Goal: Information Seeking & Learning: Learn about a topic

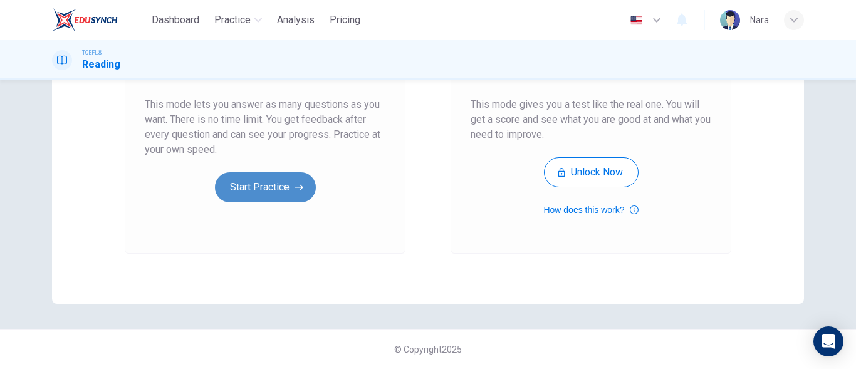
click at [226, 193] on button "Start Practice" at bounding box center [265, 187] width 101 height 30
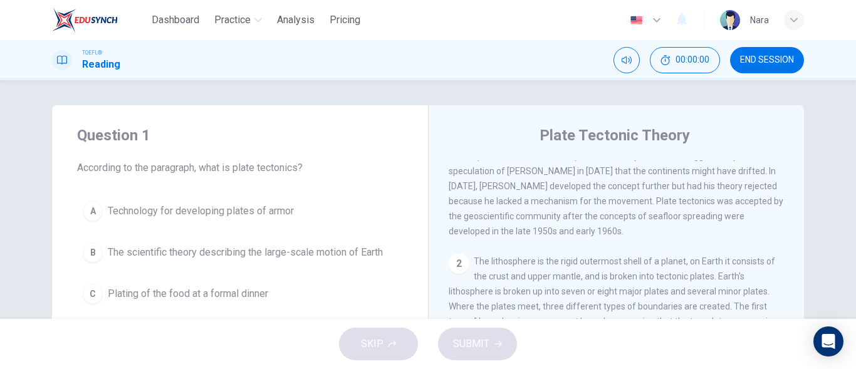
scroll to position [63, 0]
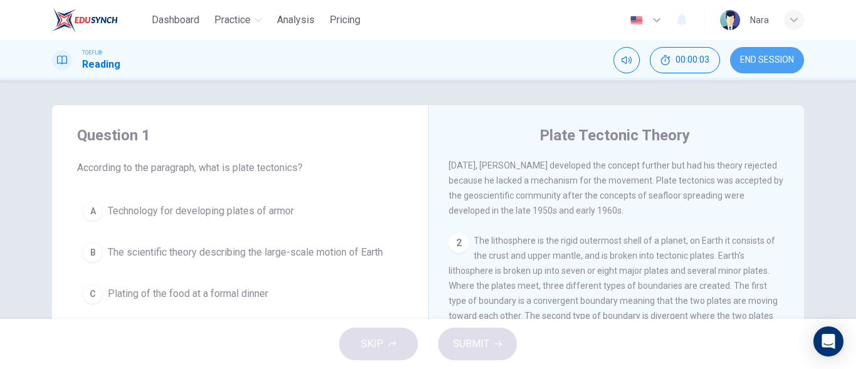
click at [741, 68] on button "END SESSION" at bounding box center [767, 60] width 74 height 26
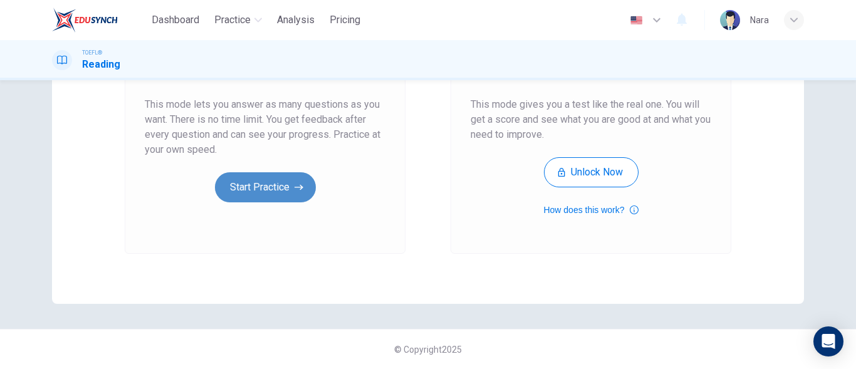
click at [262, 199] on button "Start Practice" at bounding box center [265, 187] width 101 height 30
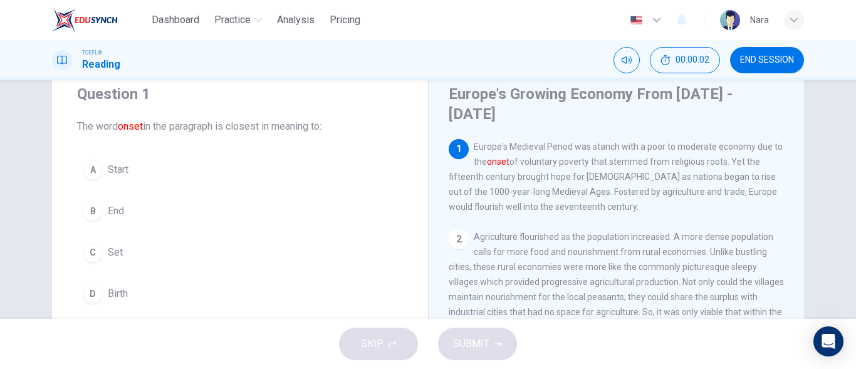
scroll to position [63, 0]
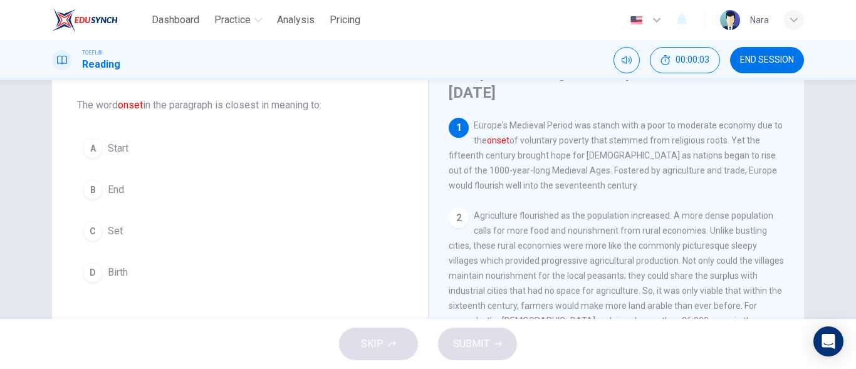
click at [223, 160] on button "A Start" at bounding box center [240, 148] width 326 height 31
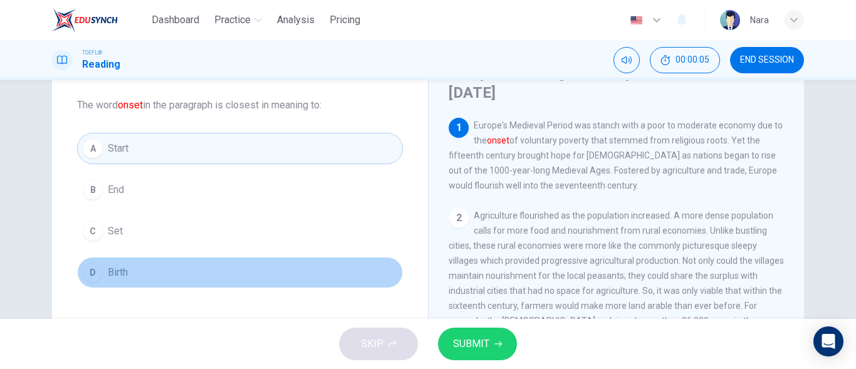
click at [185, 264] on button "D Birth" at bounding box center [240, 272] width 326 height 31
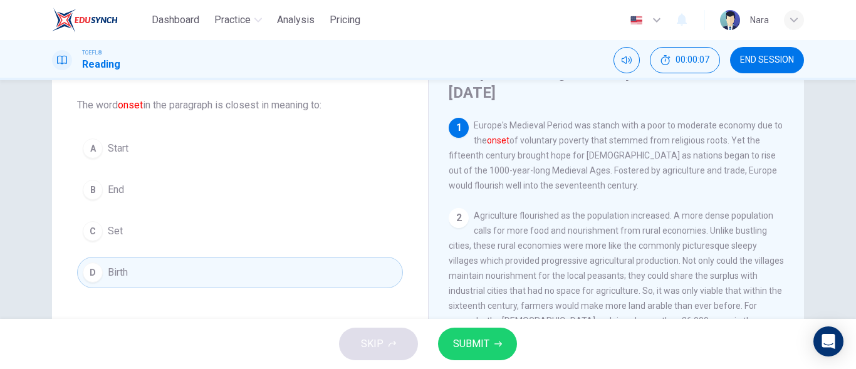
click at [507, 341] on button "SUBMIT" at bounding box center [477, 344] width 79 height 33
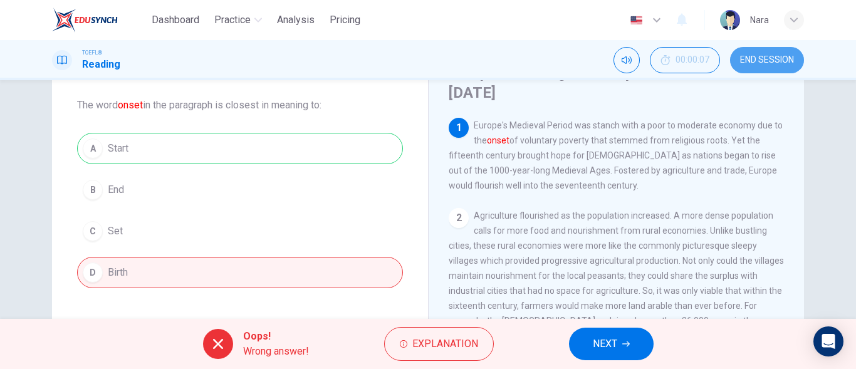
click at [776, 67] on button "END SESSION" at bounding box center [767, 60] width 74 height 26
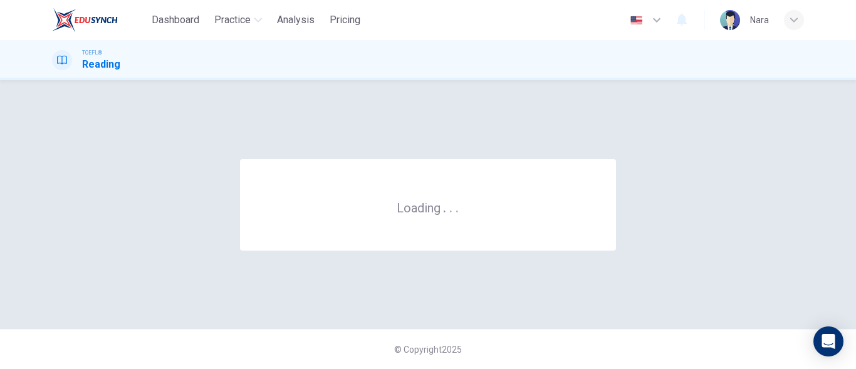
scroll to position [0, 0]
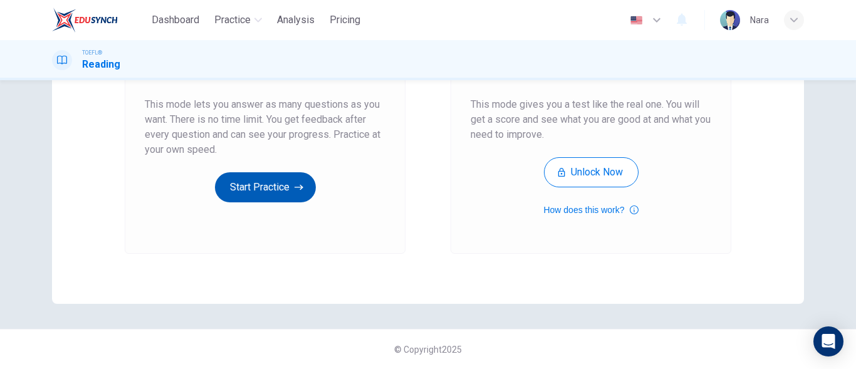
click at [241, 187] on button "Start Practice" at bounding box center [265, 187] width 101 height 30
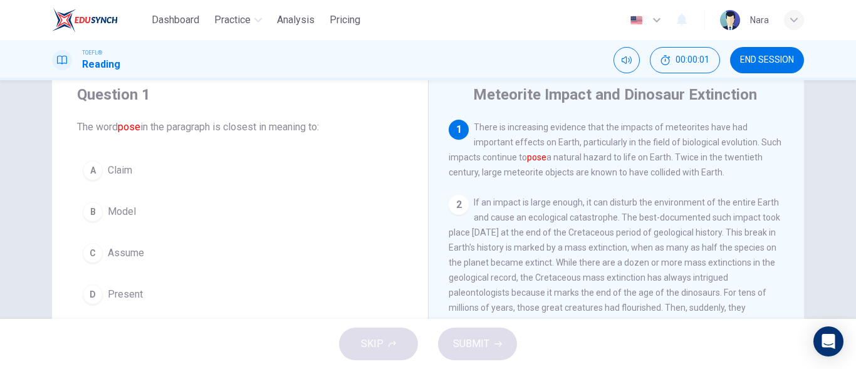
scroll to position [63, 0]
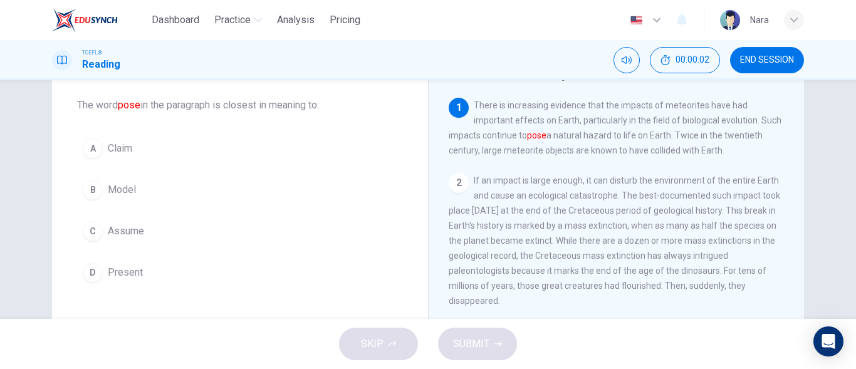
click at [165, 285] on button "D Present" at bounding box center [240, 272] width 326 height 31
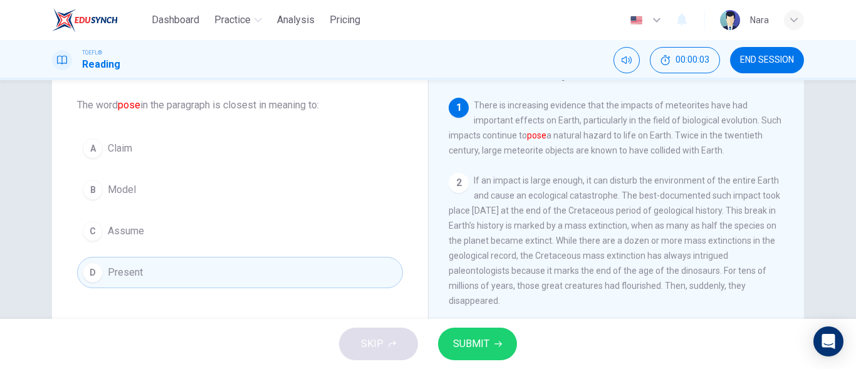
click at [460, 345] on span "SUBMIT" at bounding box center [471, 344] width 36 height 18
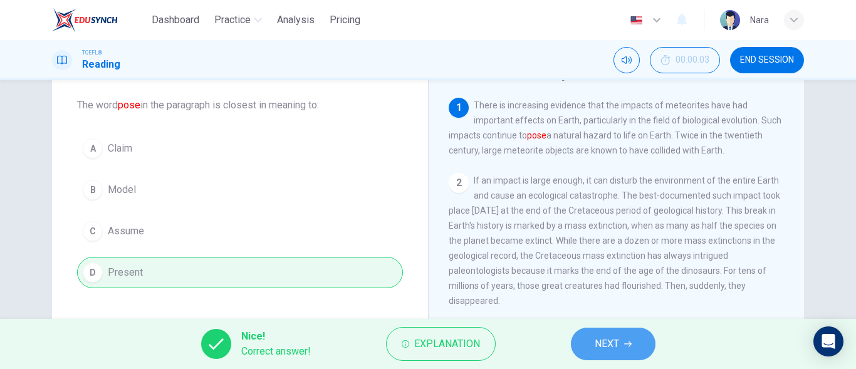
click at [619, 335] on button "NEXT" at bounding box center [613, 344] width 85 height 33
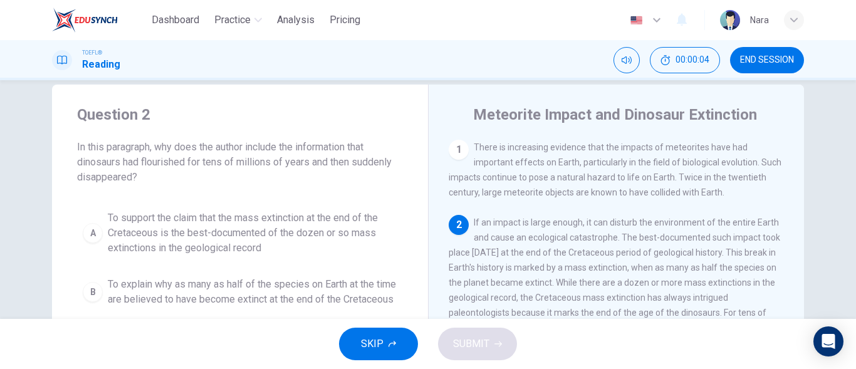
scroll to position [0, 0]
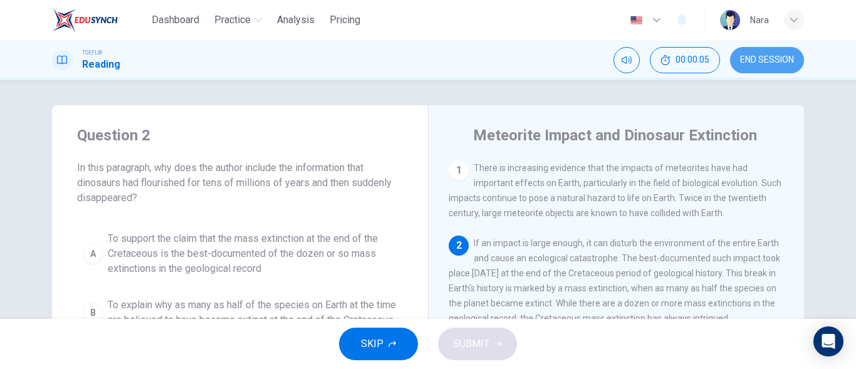
drag, startPoint x: 760, startPoint y: 60, endPoint x: 504, endPoint y: 47, distance: 256.5
click at [761, 60] on span "END SESSION" at bounding box center [767, 60] width 54 height 10
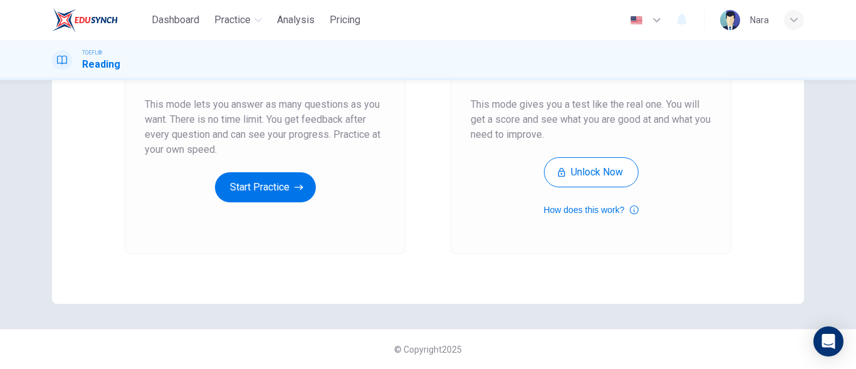
click at [233, 204] on div "Unlimited Practice This mode lets you answer as many questions as you want. The…" at bounding box center [265, 86] width 281 height 335
click at [235, 195] on button "Start Practice" at bounding box center [265, 187] width 101 height 30
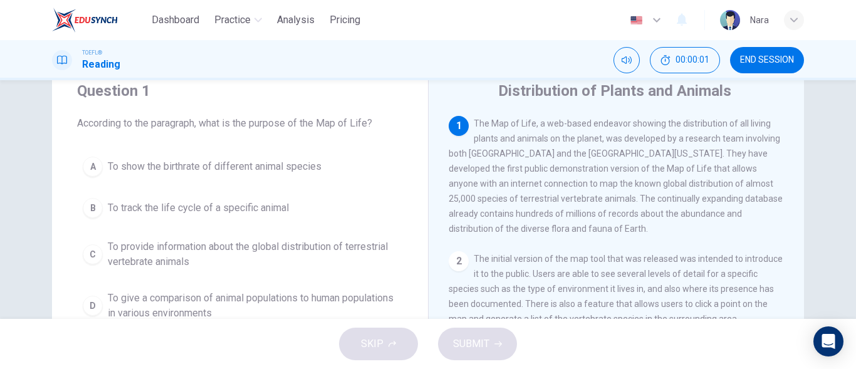
scroll to position [125, 0]
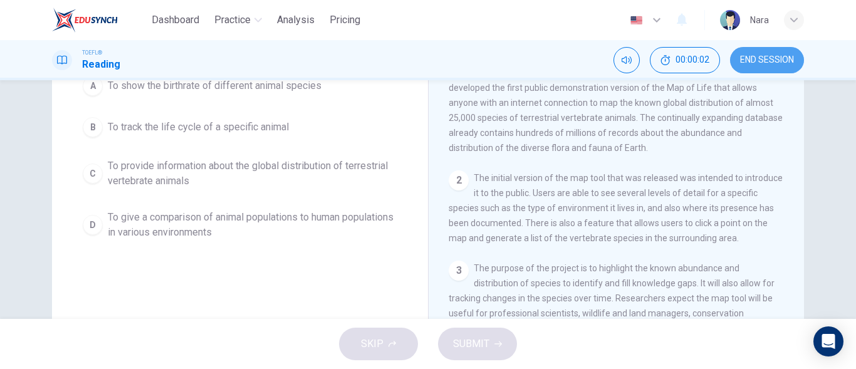
click at [764, 53] on button "END SESSION" at bounding box center [767, 60] width 74 height 26
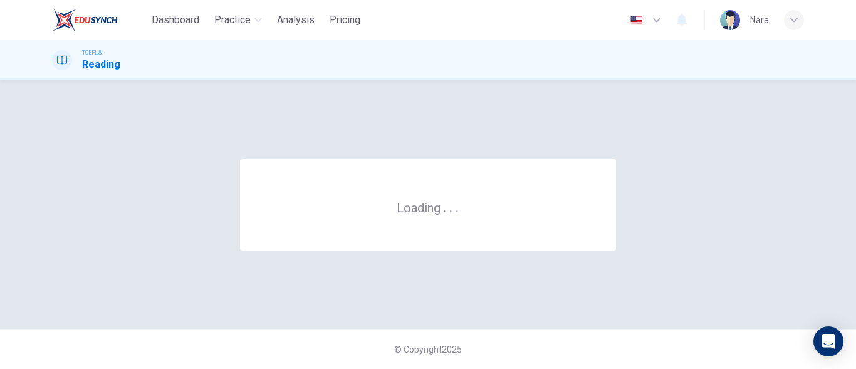
scroll to position [0, 0]
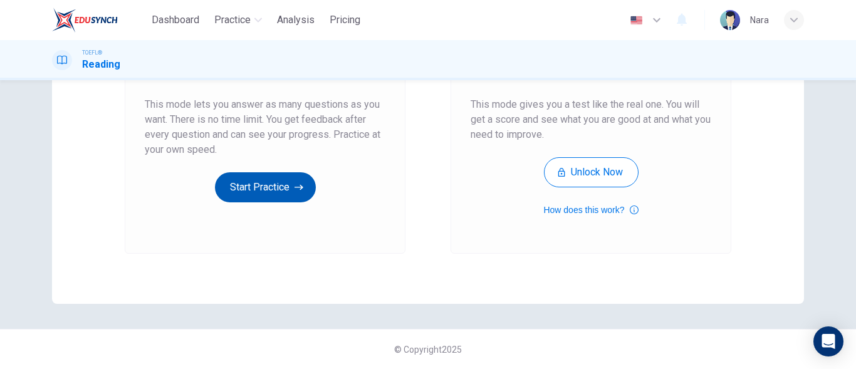
click at [238, 182] on button "Start Practice" at bounding box center [265, 187] width 101 height 30
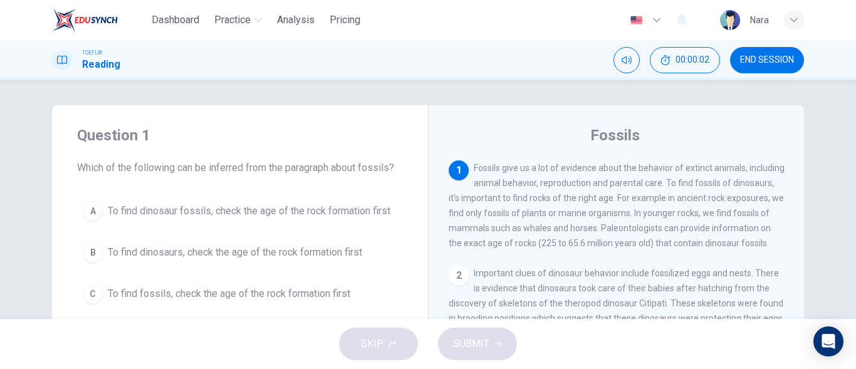
click at [745, 54] on button "END SESSION" at bounding box center [767, 60] width 74 height 26
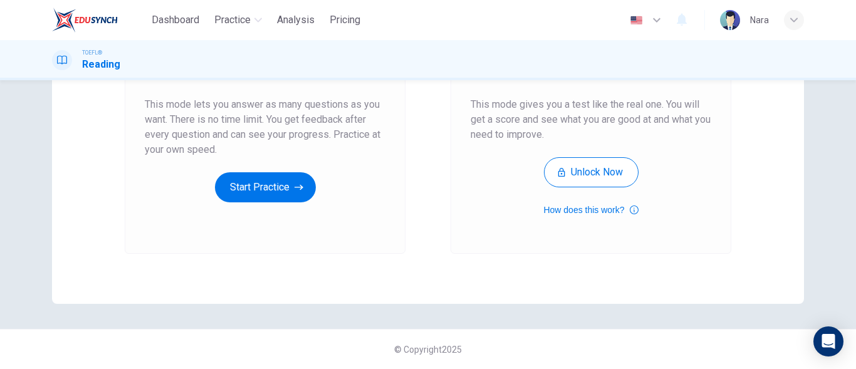
click at [217, 202] on div "Unlimited Practice This mode lets you answer as many questions as you want. The…" at bounding box center [265, 75] width 241 height 253
click at [227, 196] on button "Start Practice" at bounding box center [265, 187] width 101 height 30
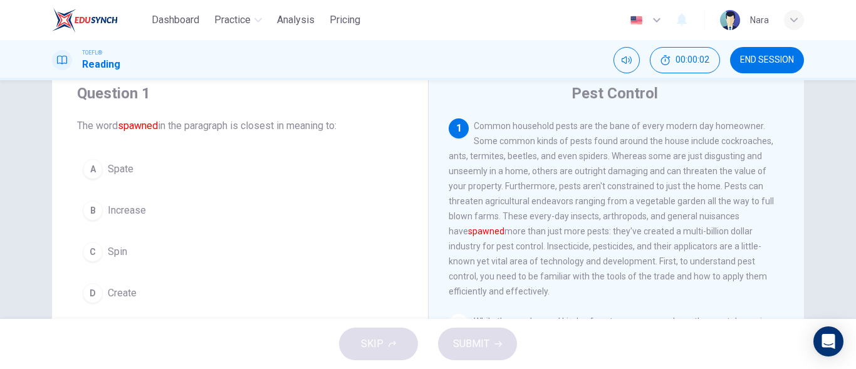
scroll to position [63, 0]
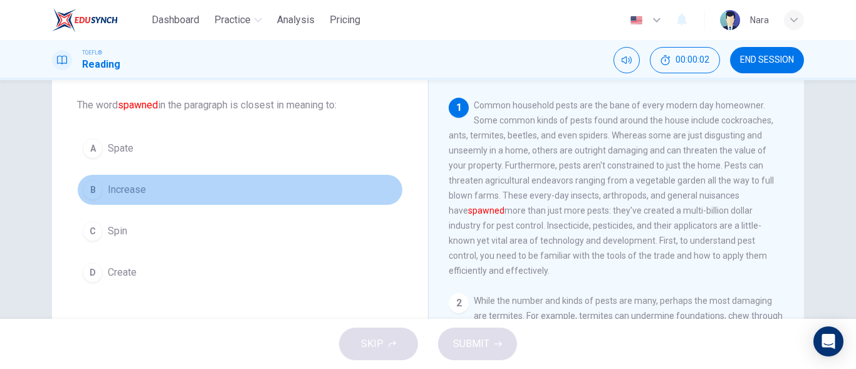
click at [228, 193] on button "B Increase" at bounding box center [240, 189] width 326 height 31
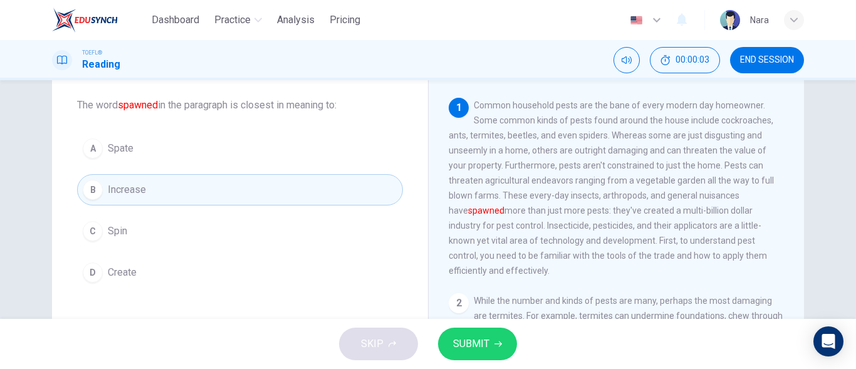
click at [497, 335] on button "SUBMIT" at bounding box center [477, 344] width 79 height 33
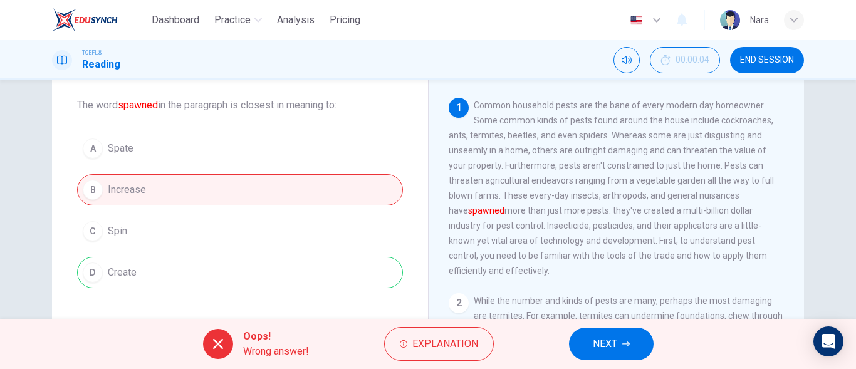
click at [549, 360] on div "Oops! Wrong answer! Explanation NEXT" at bounding box center [428, 344] width 856 height 50
click at [782, 56] on span "END SESSION" at bounding box center [767, 60] width 54 height 10
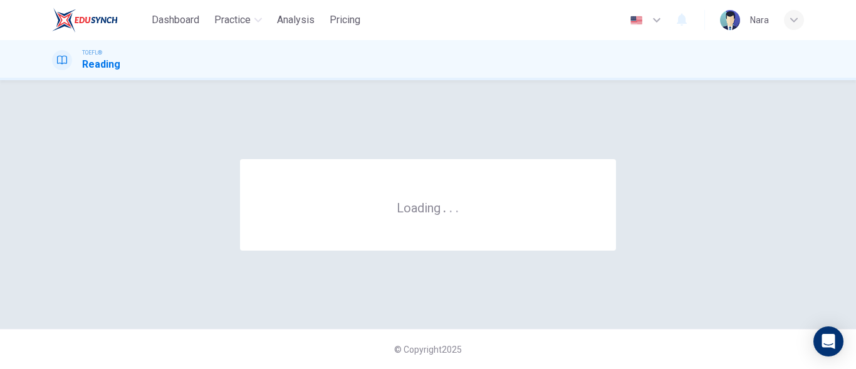
scroll to position [0, 0]
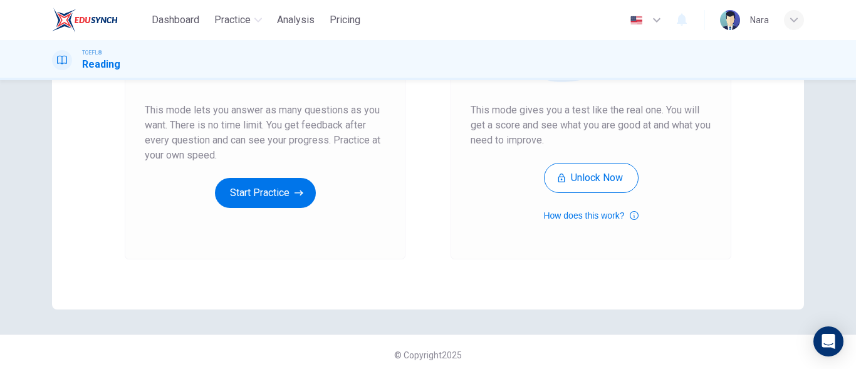
scroll to position [237, 0]
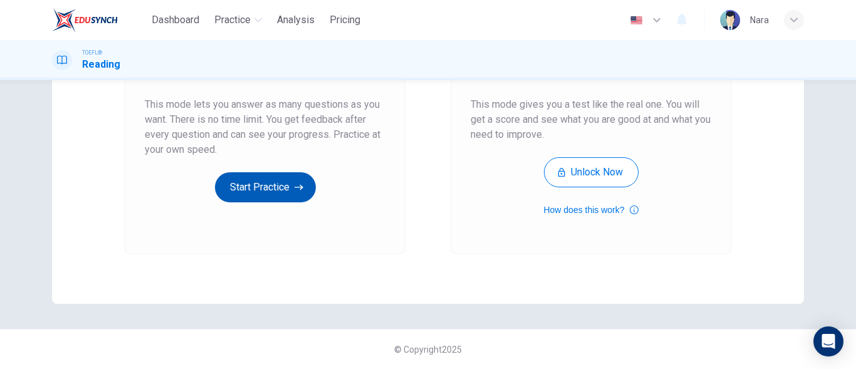
click at [277, 187] on button "Start Practice" at bounding box center [265, 187] width 101 height 30
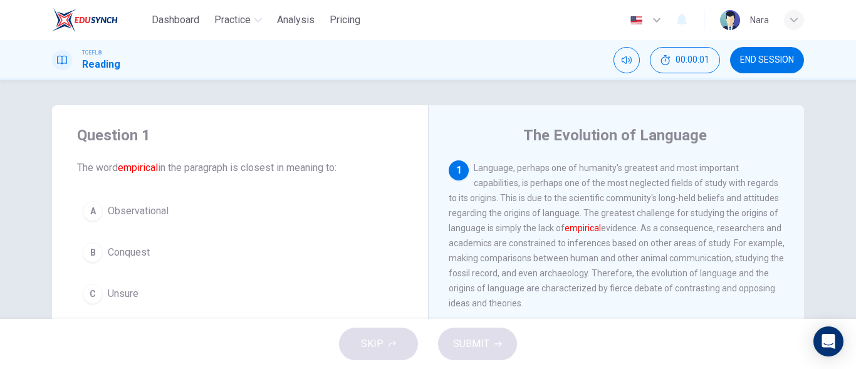
scroll to position [63, 0]
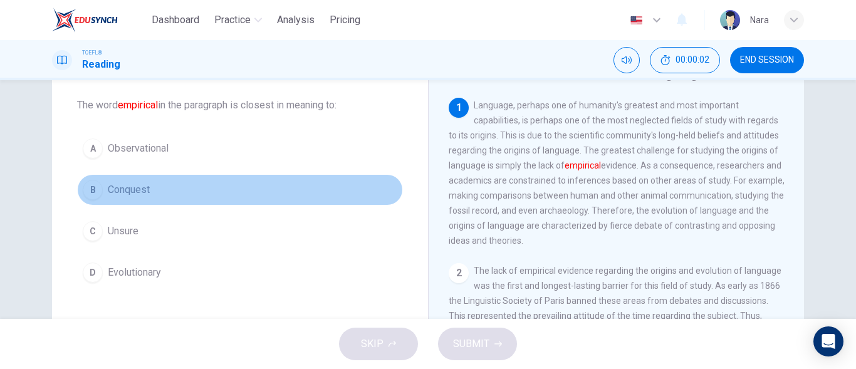
click at [160, 187] on button "B Conquest" at bounding box center [240, 189] width 326 height 31
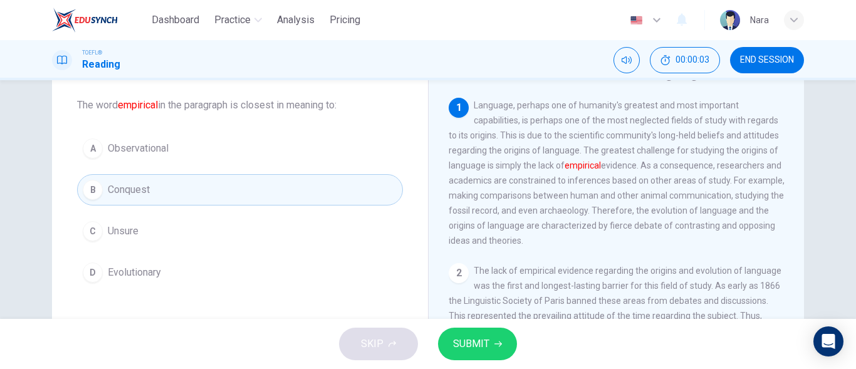
click at [473, 345] on span "SUBMIT" at bounding box center [471, 344] width 36 height 18
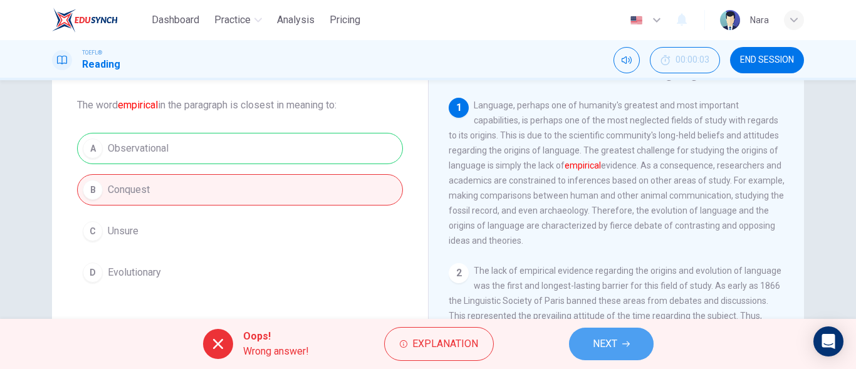
click at [582, 339] on button "NEXT" at bounding box center [611, 344] width 85 height 33
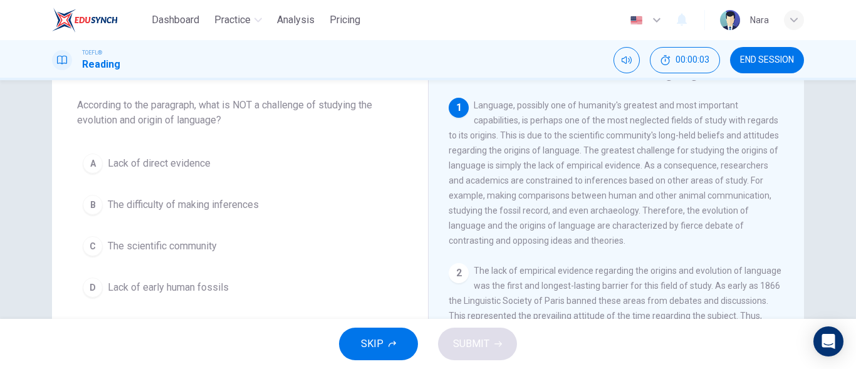
click at [752, 56] on span "END SESSION" at bounding box center [767, 60] width 54 height 10
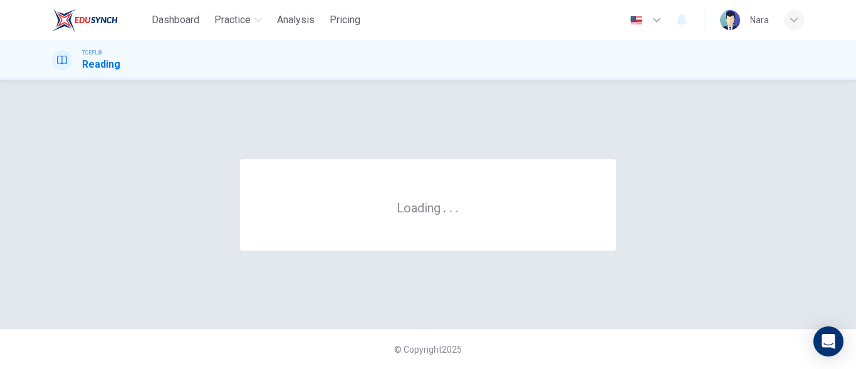
scroll to position [0, 0]
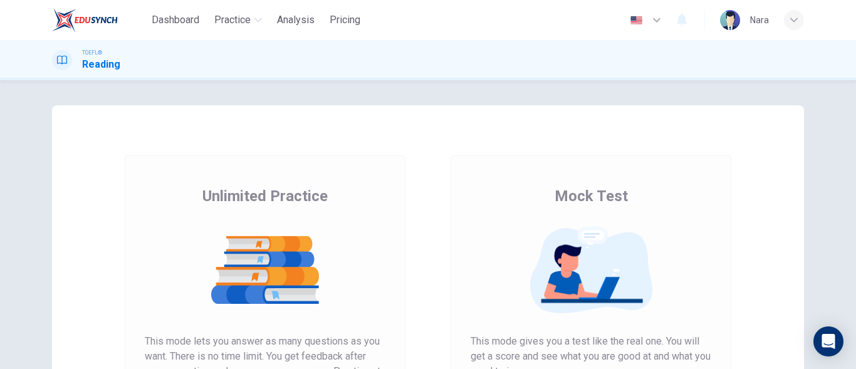
scroll to position [237, 0]
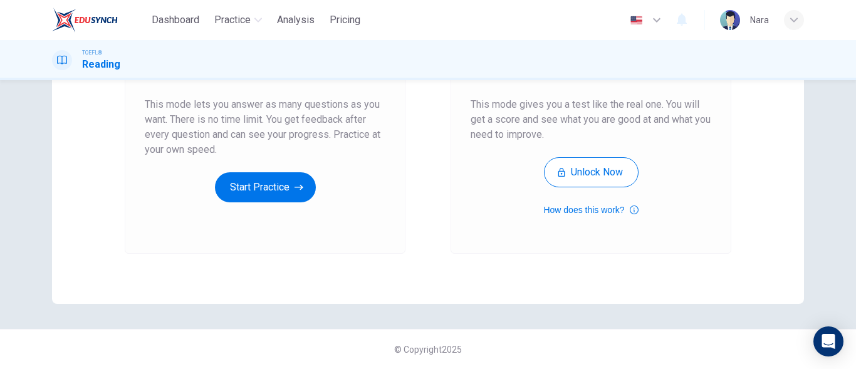
click at [252, 204] on div "Unlimited Practice This mode lets you answer as many questions as you want. The…" at bounding box center [265, 86] width 281 height 335
click at [252, 197] on button "Start Practice" at bounding box center [265, 187] width 101 height 30
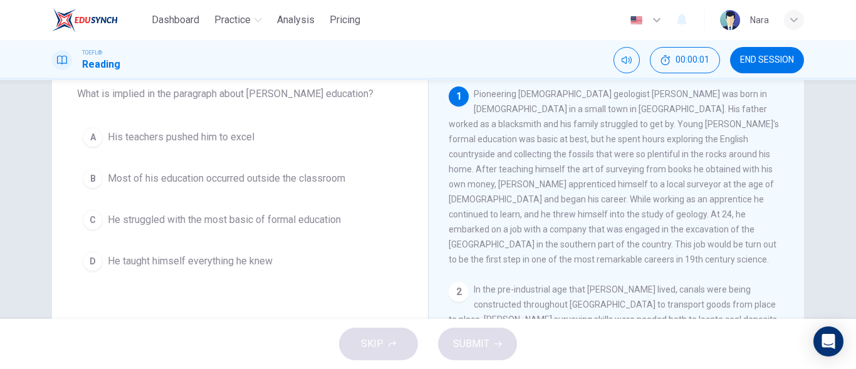
scroll to position [59, 0]
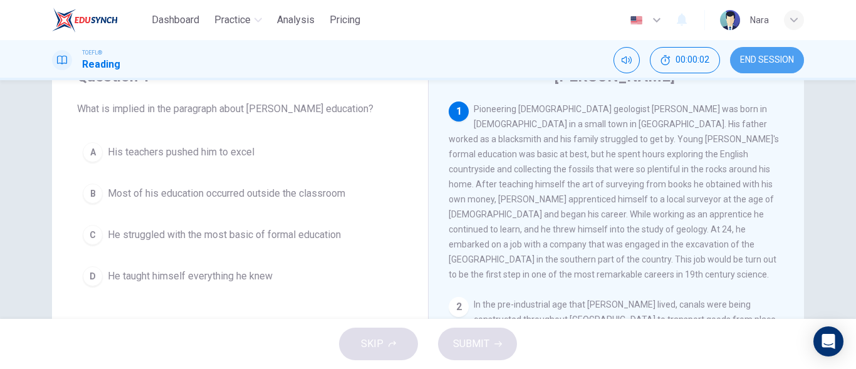
click at [751, 48] on button "END SESSION" at bounding box center [767, 60] width 74 height 26
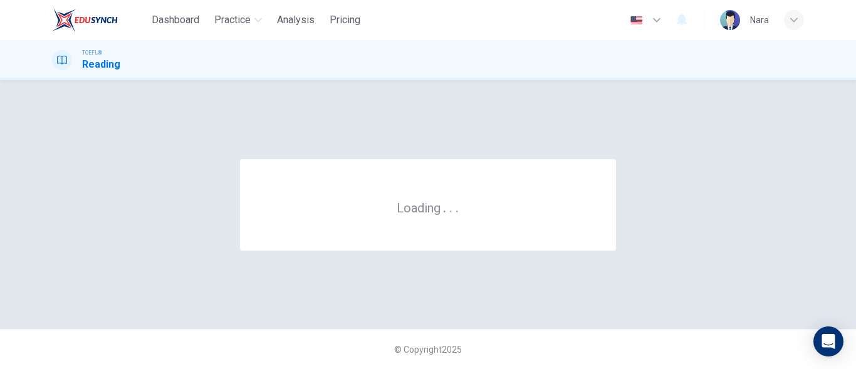
scroll to position [0, 0]
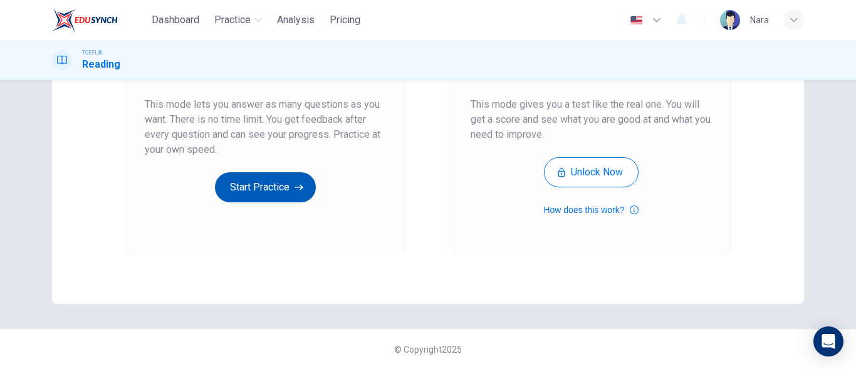
click at [250, 176] on button "Start Practice" at bounding box center [265, 187] width 101 height 30
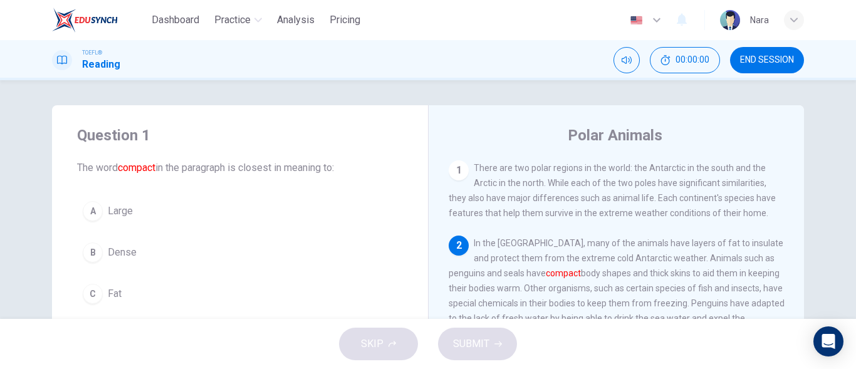
scroll to position [63, 0]
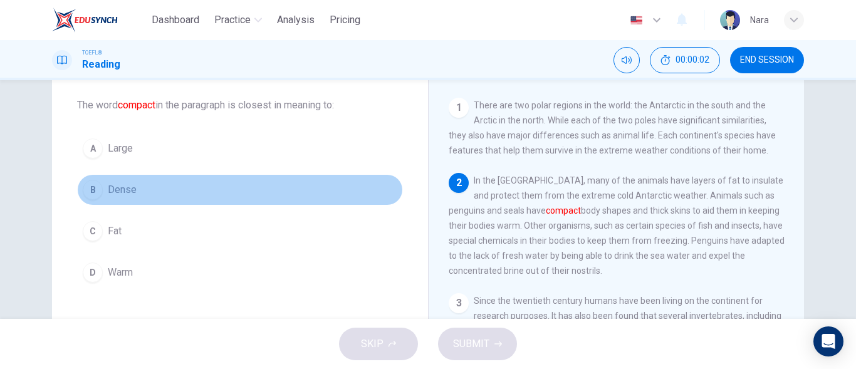
click at [161, 189] on button "B Dense" at bounding box center [240, 189] width 326 height 31
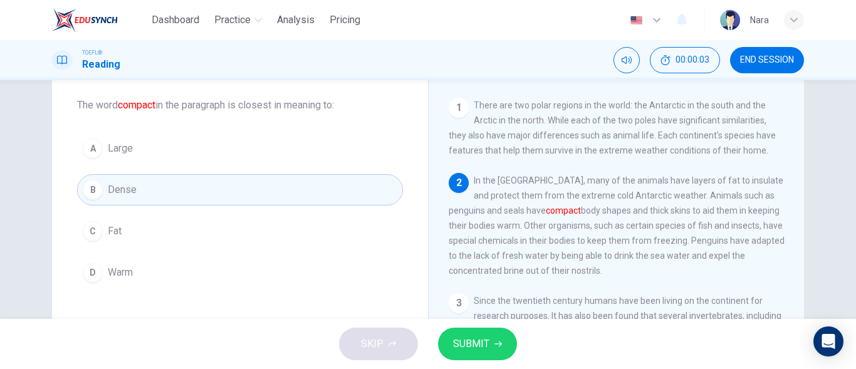
click at [458, 335] on button "SUBMIT" at bounding box center [477, 344] width 79 height 33
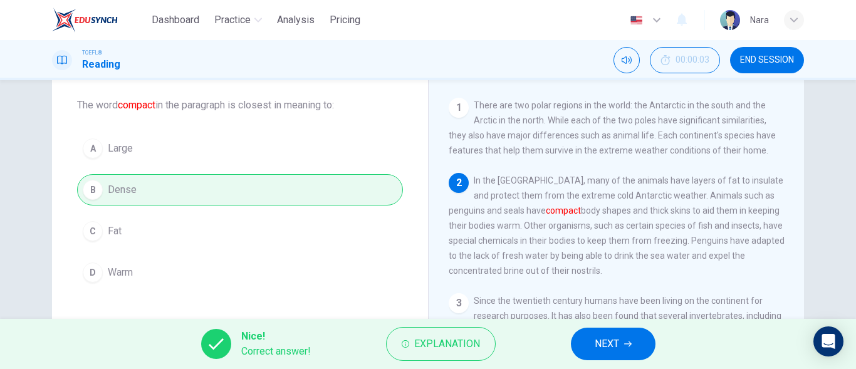
click at [578, 350] on button "NEXT" at bounding box center [613, 344] width 85 height 33
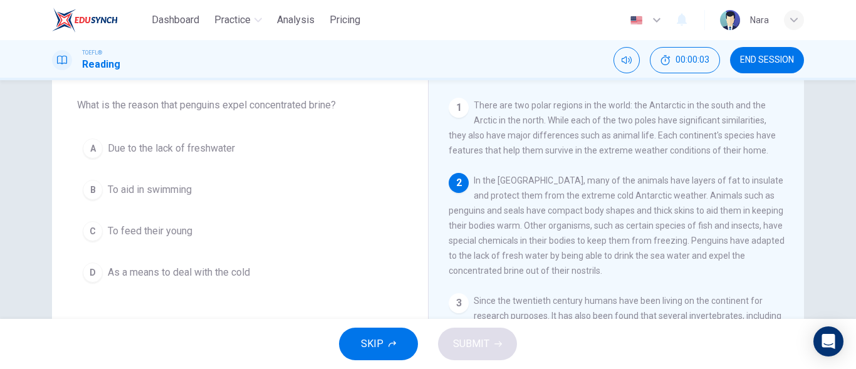
scroll to position [78, 0]
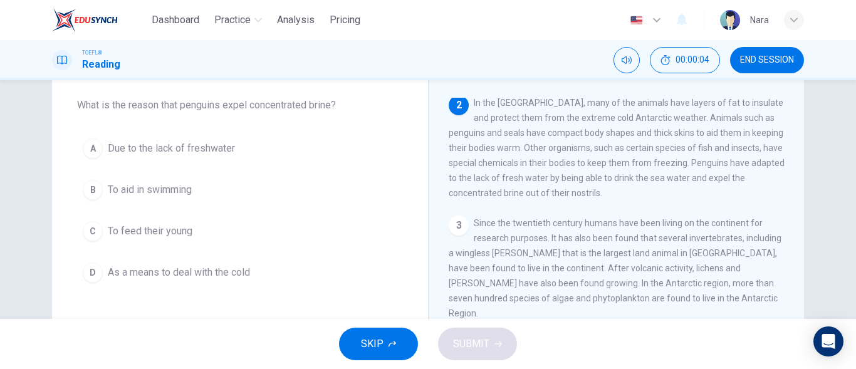
click at [157, 145] on span "Due to the lack of freshwater" at bounding box center [171, 148] width 127 height 15
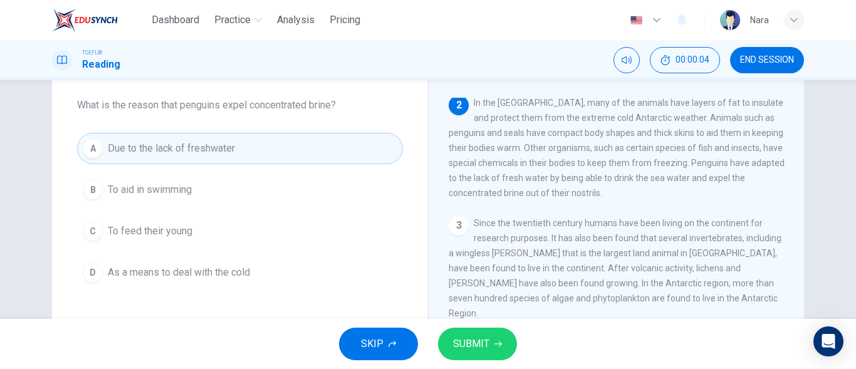
click at [494, 342] on icon "button" at bounding box center [498, 344] width 8 height 8
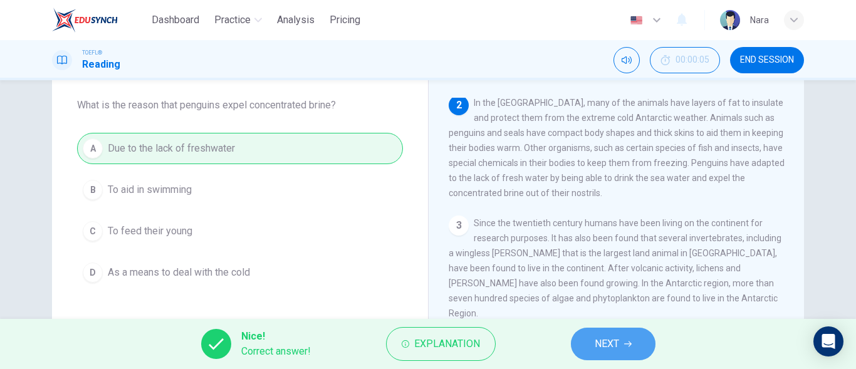
click at [603, 355] on button "NEXT" at bounding box center [613, 344] width 85 height 33
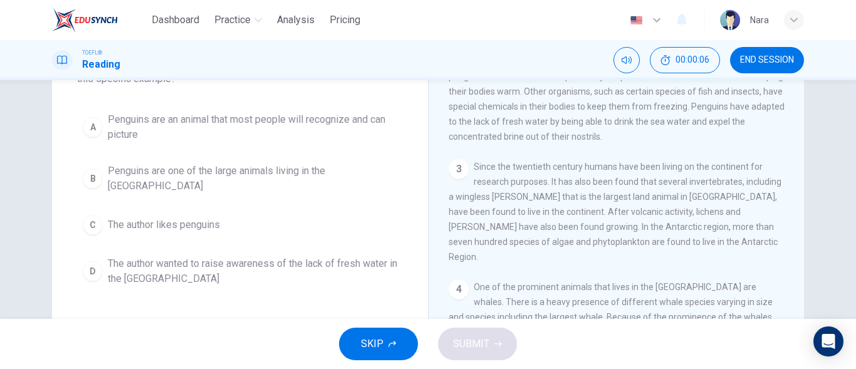
scroll to position [125, 0]
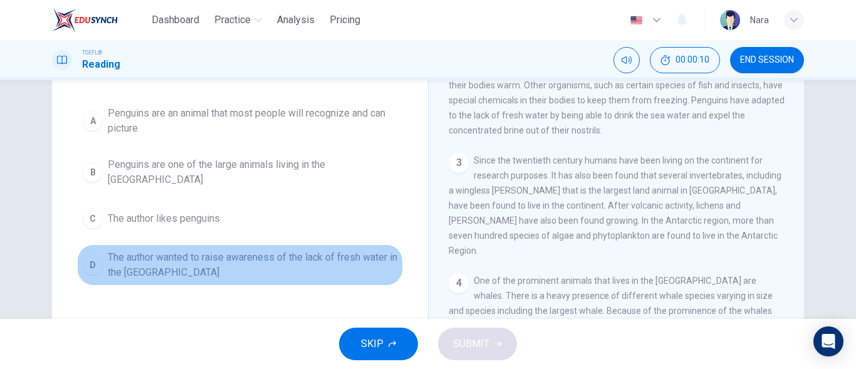
click at [240, 256] on span "The author wanted to raise awareness of the lack of fresh water in the Antarctic" at bounding box center [252, 265] width 289 height 30
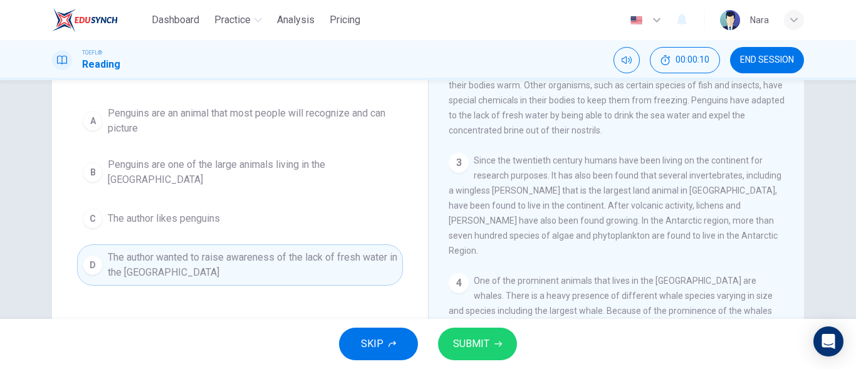
click at [447, 347] on button "SUBMIT" at bounding box center [477, 344] width 79 height 33
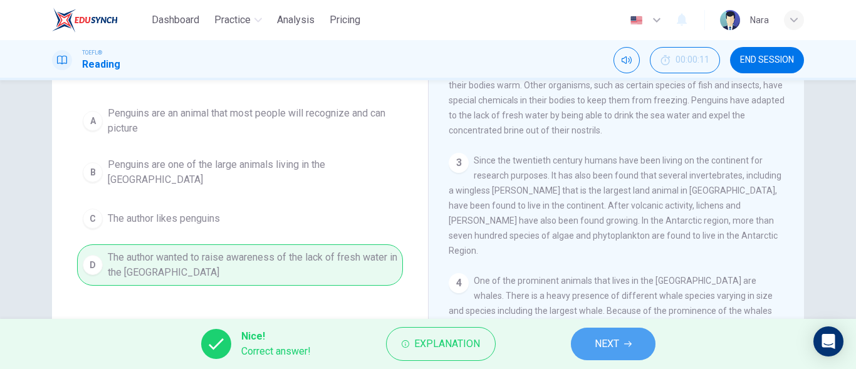
click at [613, 338] on span "NEXT" at bounding box center [606, 344] width 24 height 18
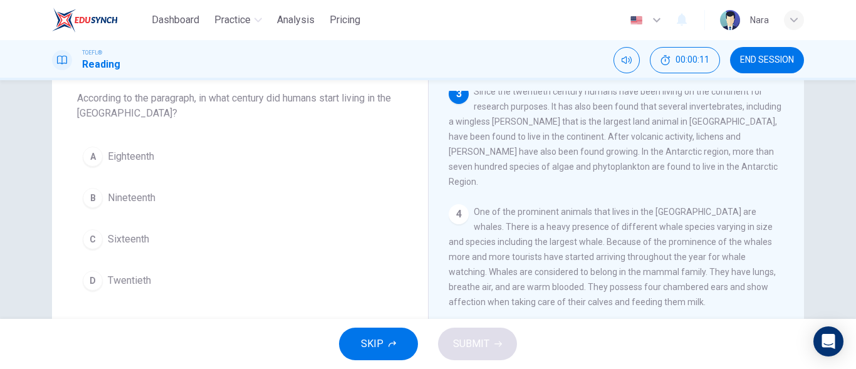
scroll to position [48, 0]
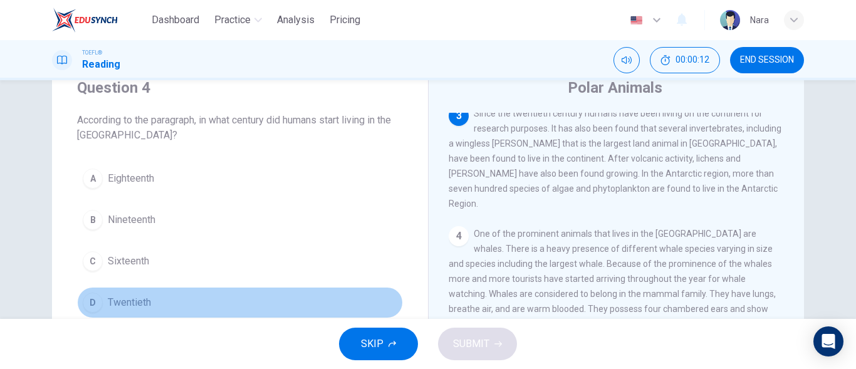
click at [214, 303] on button "D Twentieth" at bounding box center [240, 302] width 326 height 31
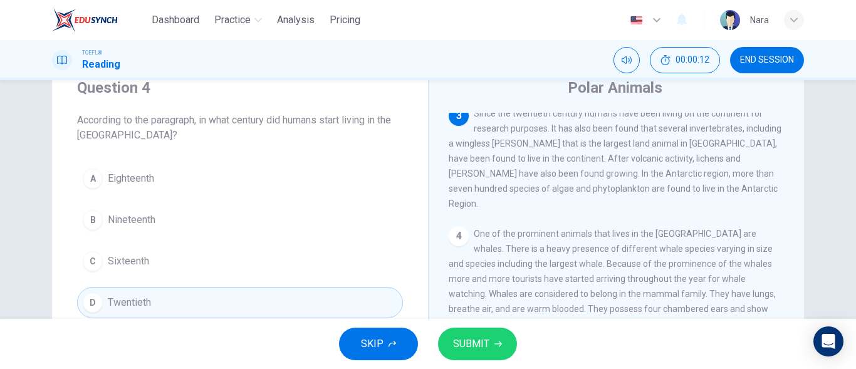
click at [490, 351] on button "SUBMIT" at bounding box center [477, 344] width 79 height 33
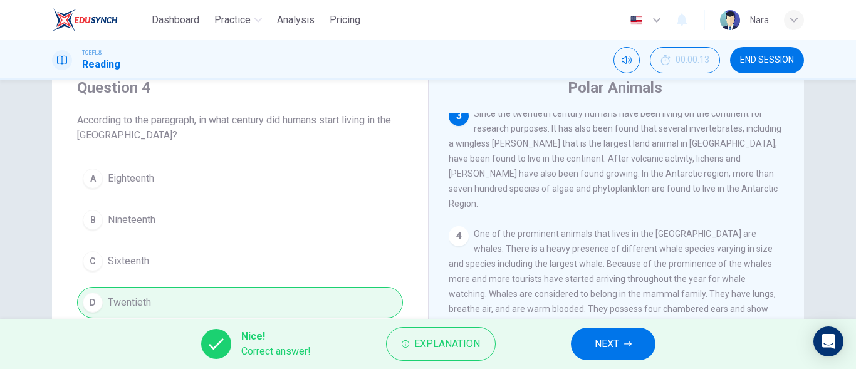
click at [616, 340] on span "NEXT" at bounding box center [606, 344] width 24 height 18
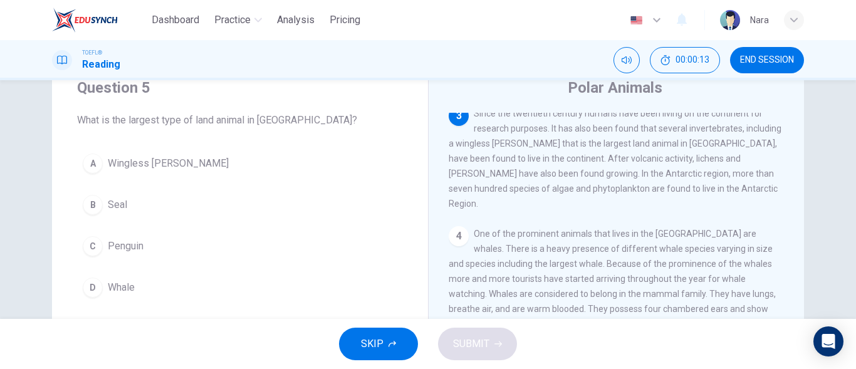
click at [157, 175] on button "A Wingless midge" at bounding box center [240, 163] width 326 height 31
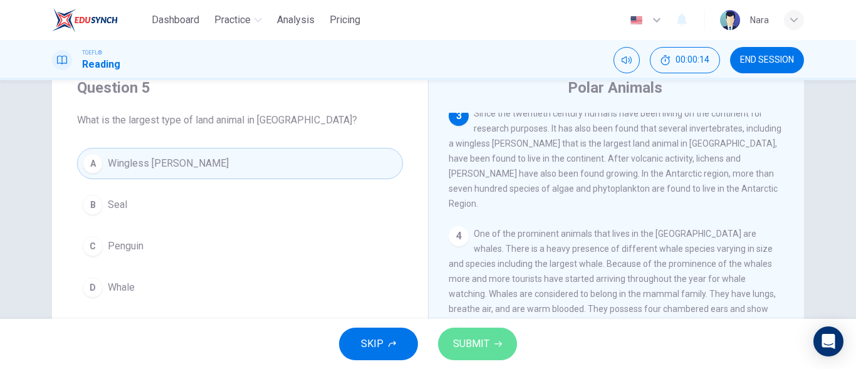
click at [502, 351] on button "SUBMIT" at bounding box center [477, 344] width 79 height 33
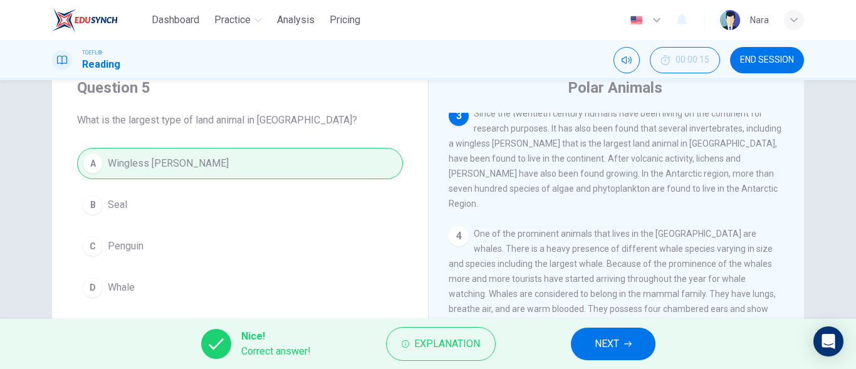
click at [613, 348] on span "NEXT" at bounding box center [606, 344] width 24 height 18
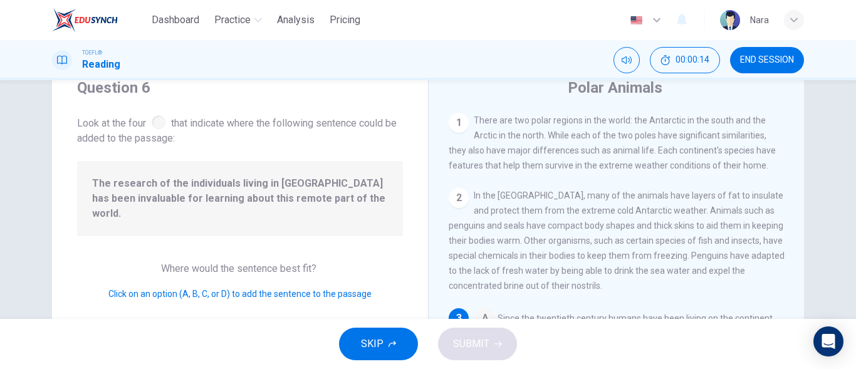
scroll to position [78, 0]
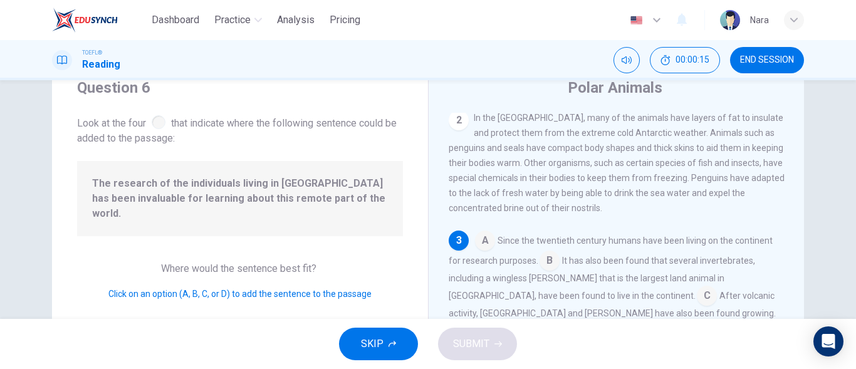
click at [177, 185] on span "The research of the individuals living in Antarctica has been invaluable for le…" at bounding box center [240, 198] width 296 height 45
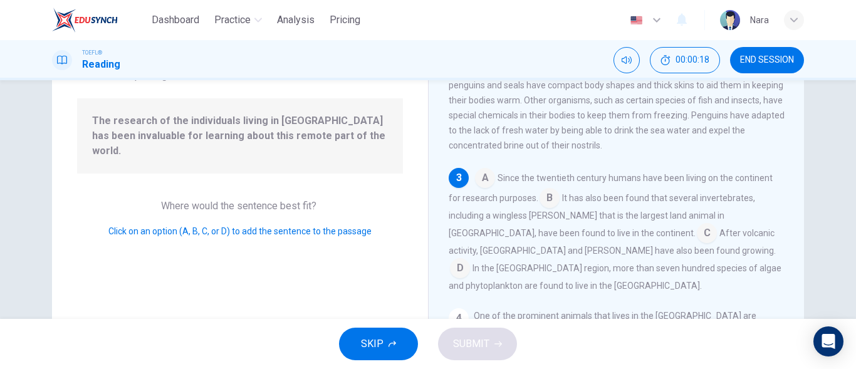
click at [550, 207] on input at bounding box center [549, 199] width 20 height 20
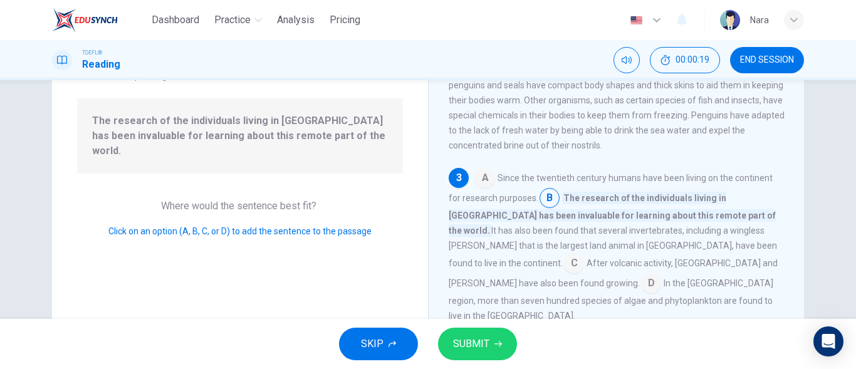
click at [492, 342] on button "SUBMIT" at bounding box center [477, 344] width 79 height 33
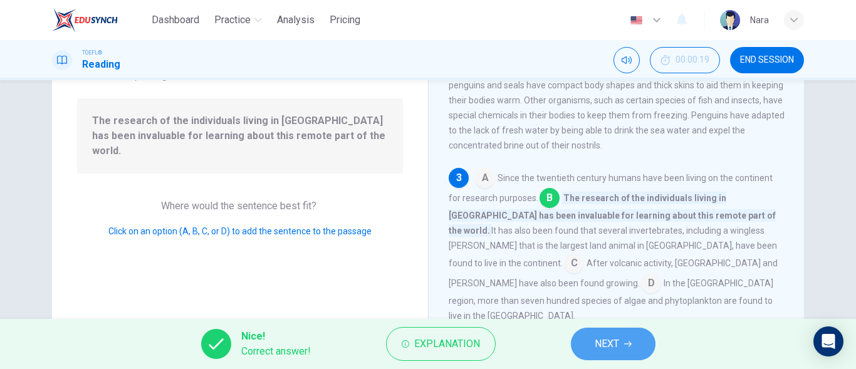
click at [584, 345] on button "NEXT" at bounding box center [613, 344] width 85 height 33
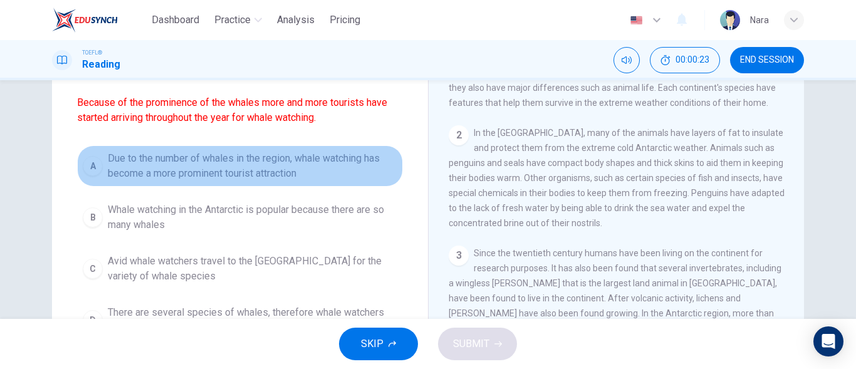
click at [177, 179] on span "Due to the number of whales in the region, whale watching has become a more pro…" at bounding box center [252, 166] width 289 height 30
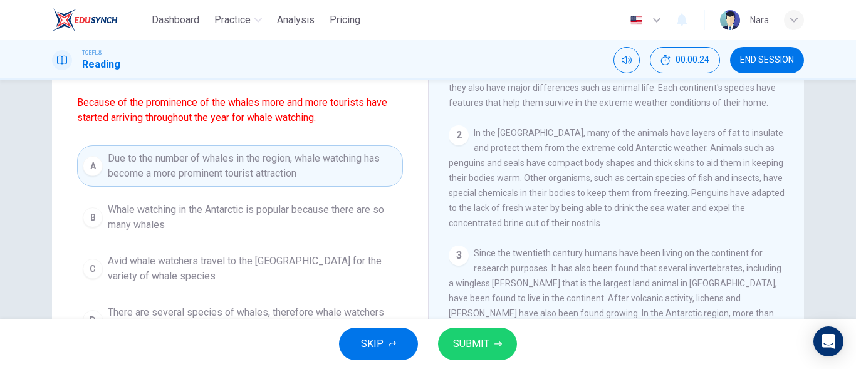
click at [495, 346] on icon "button" at bounding box center [498, 344] width 8 height 8
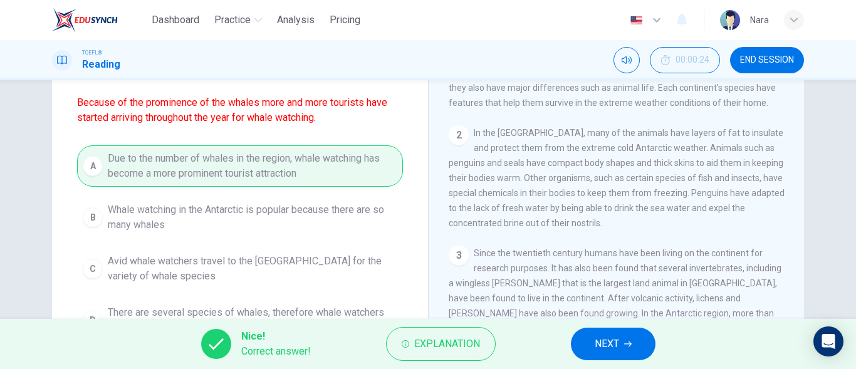
click at [590, 346] on button "NEXT" at bounding box center [613, 344] width 85 height 33
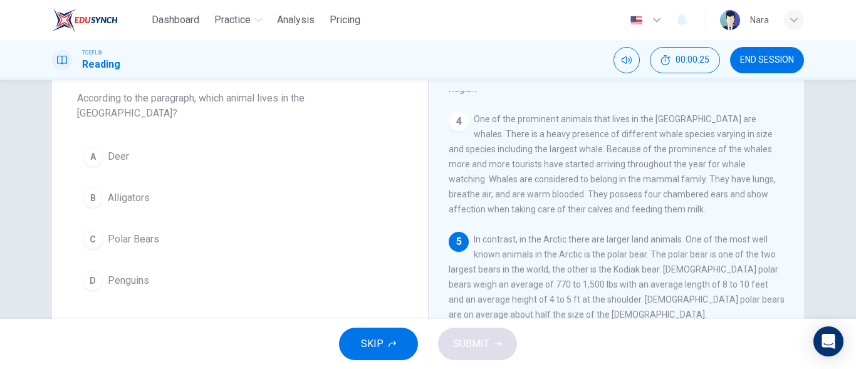
scroll to position [48, 0]
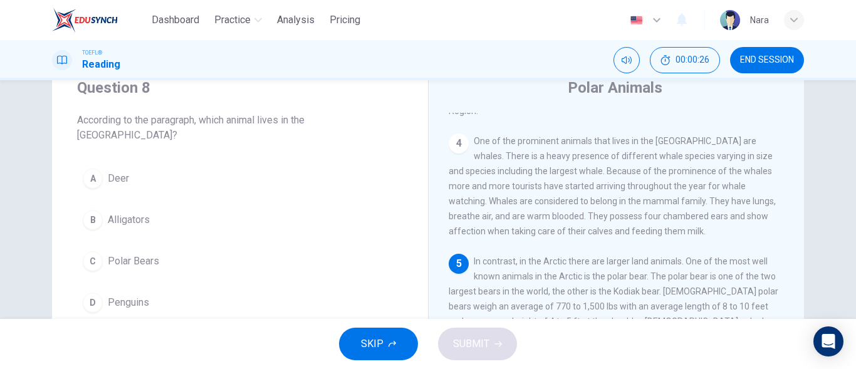
drag, startPoint x: 145, startPoint y: 248, endPoint x: 235, endPoint y: 305, distance: 106.7
click at [145, 254] on span "Polar Bears" at bounding box center [133, 261] width 51 height 15
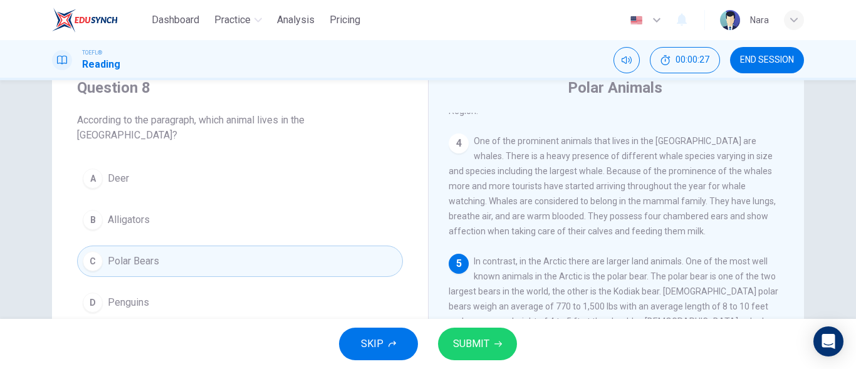
click at [470, 350] on span "SUBMIT" at bounding box center [471, 344] width 36 height 18
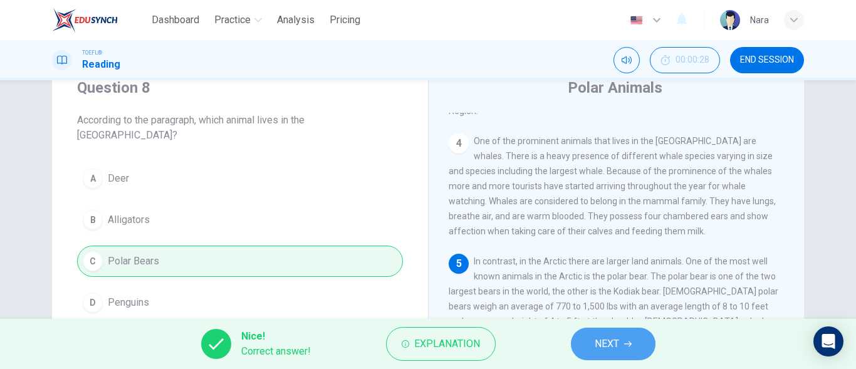
click at [588, 348] on button "NEXT" at bounding box center [613, 344] width 85 height 33
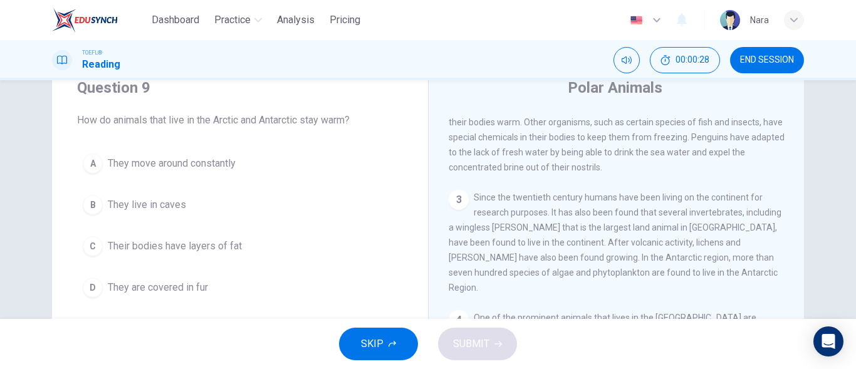
scroll to position [78, 0]
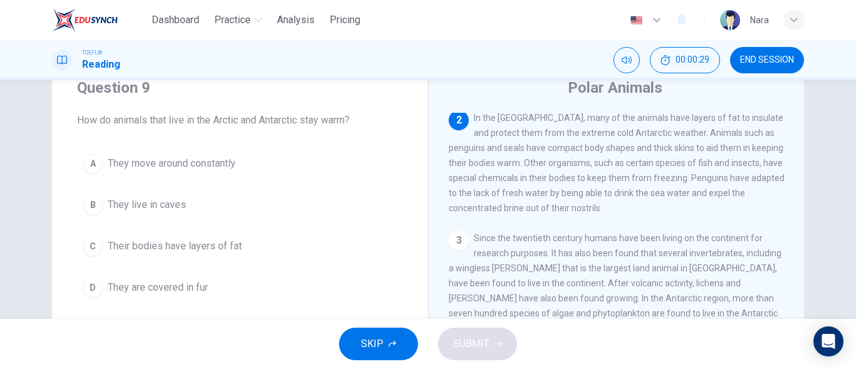
drag, startPoint x: 192, startPoint y: 254, endPoint x: 199, endPoint y: 254, distance: 6.3
click at [192, 253] on button "C Their bodies have layers of fat" at bounding box center [240, 246] width 326 height 31
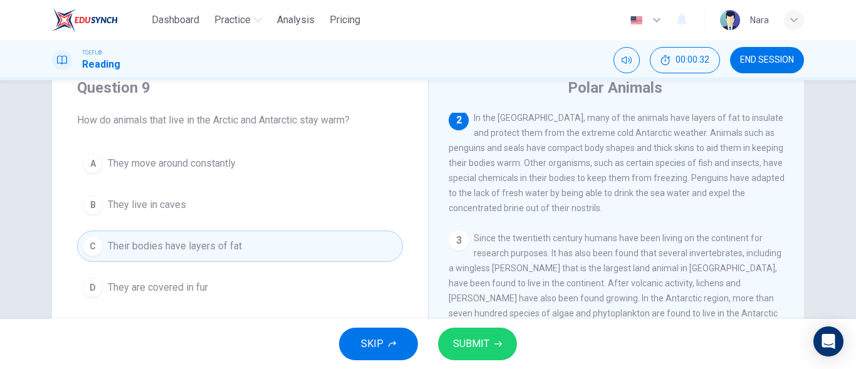
click at [462, 343] on span "SUBMIT" at bounding box center [471, 344] width 36 height 18
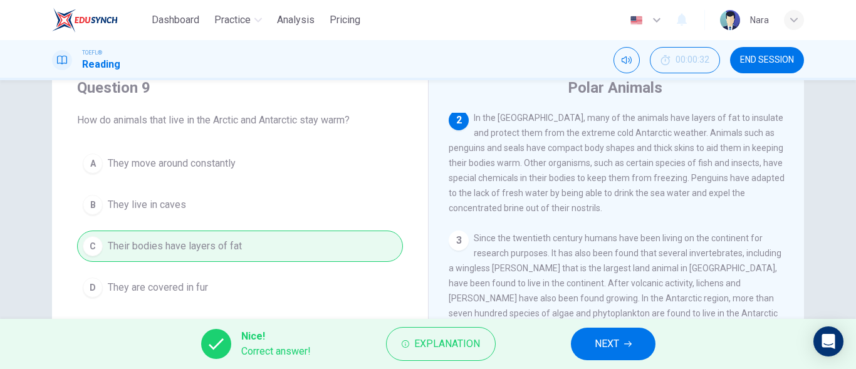
click at [601, 345] on span "NEXT" at bounding box center [606, 344] width 24 height 18
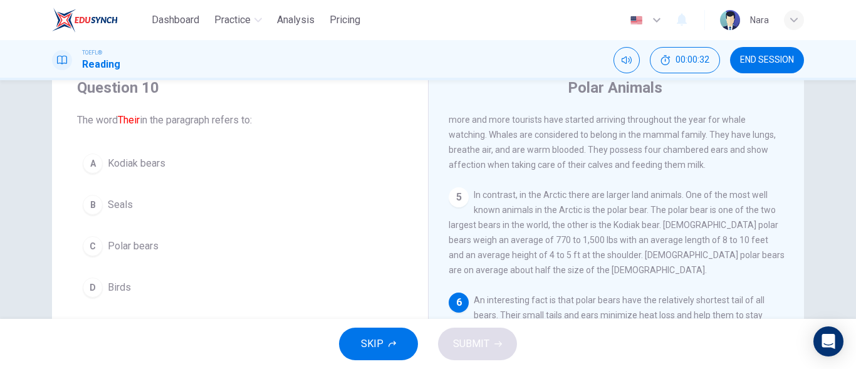
scroll to position [372, 0]
click at [190, 245] on button "C Polar bears" at bounding box center [240, 246] width 326 height 31
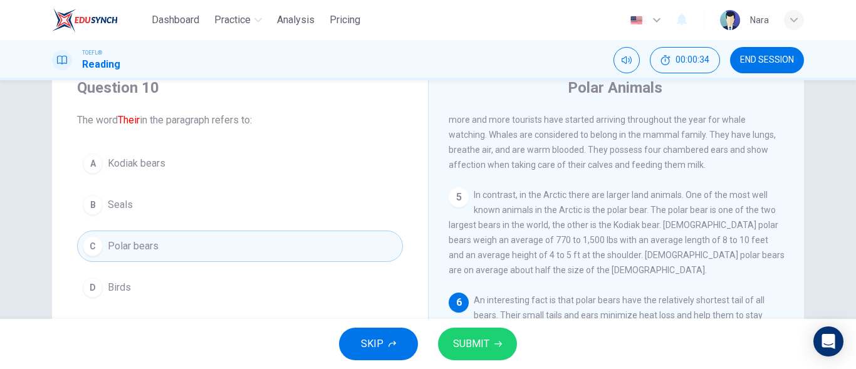
click at [475, 345] on span "SUBMIT" at bounding box center [471, 344] width 36 height 18
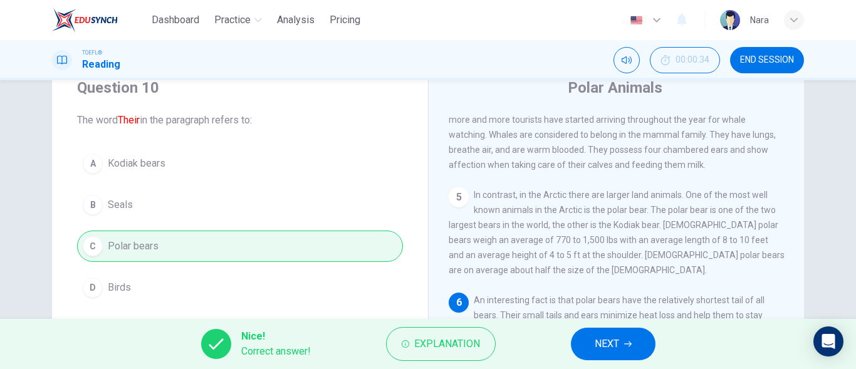
click at [582, 344] on button "NEXT" at bounding box center [613, 344] width 85 height 33
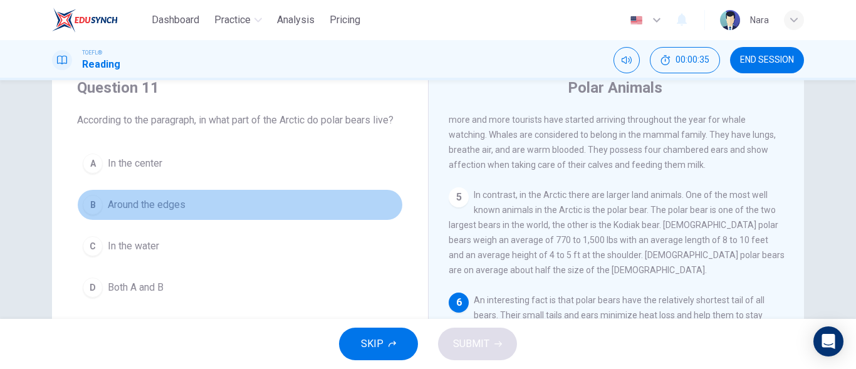
click at [188, 204] on button "B Around the edges" at bounding box center [240, 204] width 326 height 31
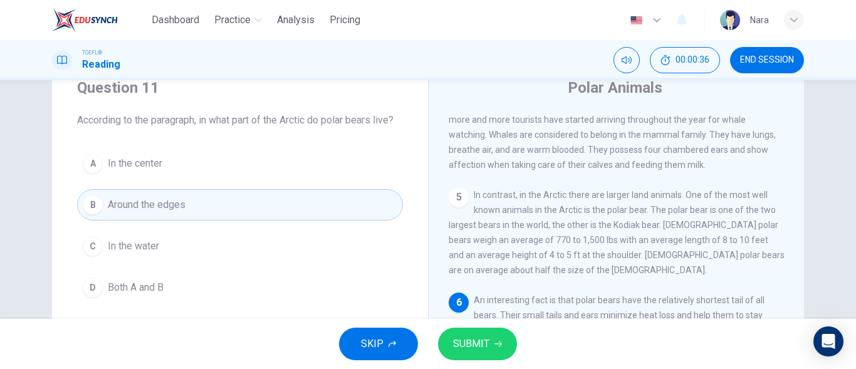
click at [477, 347] on span "SUBMIT" at bounding box center [471, 344] width 36 height 18
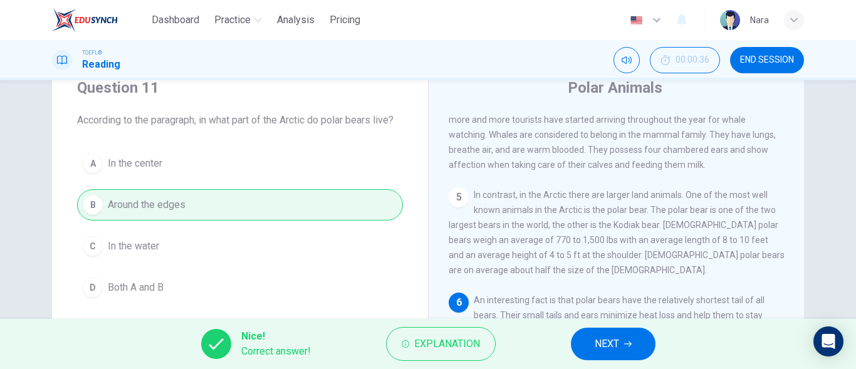
click at [617, 338] on span "NEXT" at bounding box center [606, 344] width 24 height 18
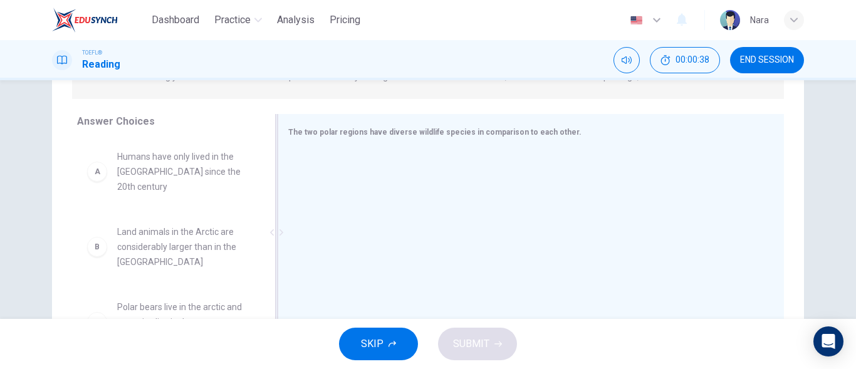
scroll to position [173, 0]
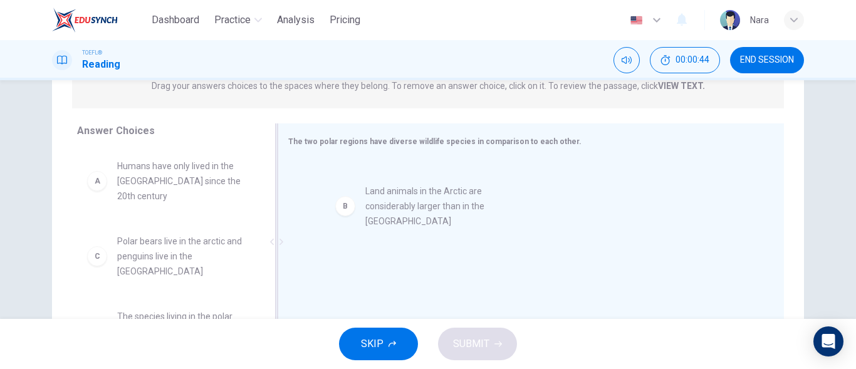
drag, startPoint x: 214, startPoint y: 254, endPoint x: 474, endPoint y: 219, distance: 262.9
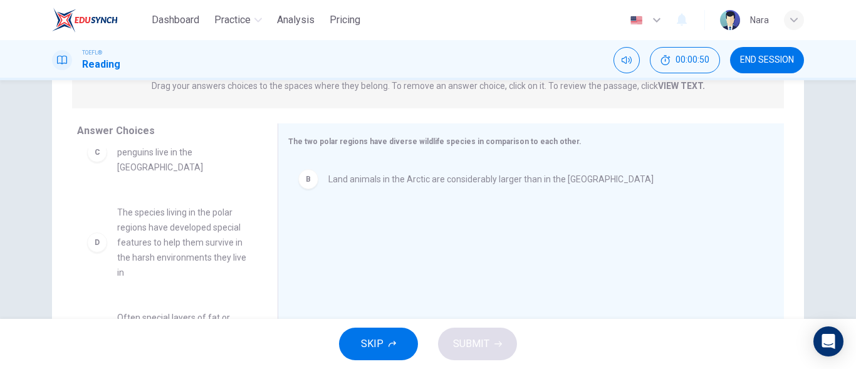
scroll to position [125, 0]
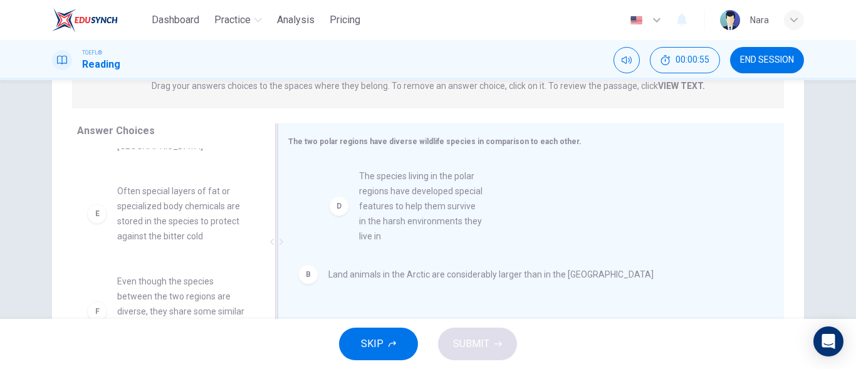
drag, startPoint x: 191, startPoint y: 235, endPoint x: 439, endPoint y: 236, distance: 248.1
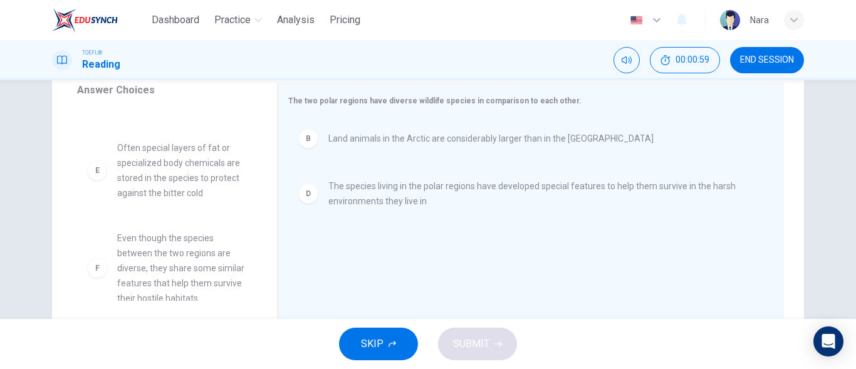
scroll to position [236, 0]
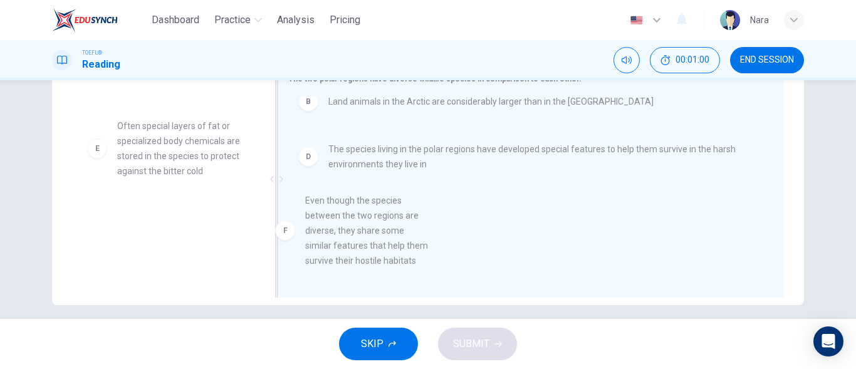
drag, startPoint x: 206, startPoint y: 234, endPoint x: 417, endPoint y: 231, distance: 210.5
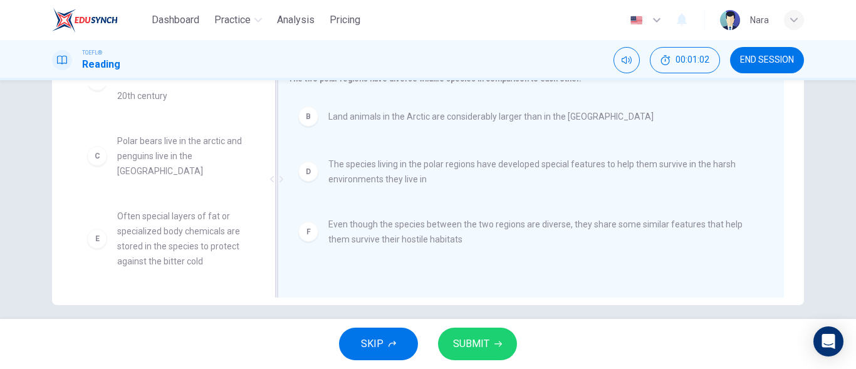
scroll to position [23, 0]
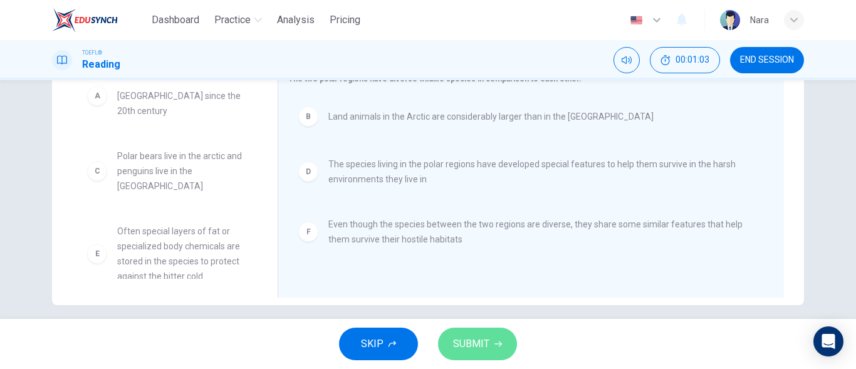
click at [486, 332] on button "SUBMIT" at bounding box center [477, 344] width 79 height 33
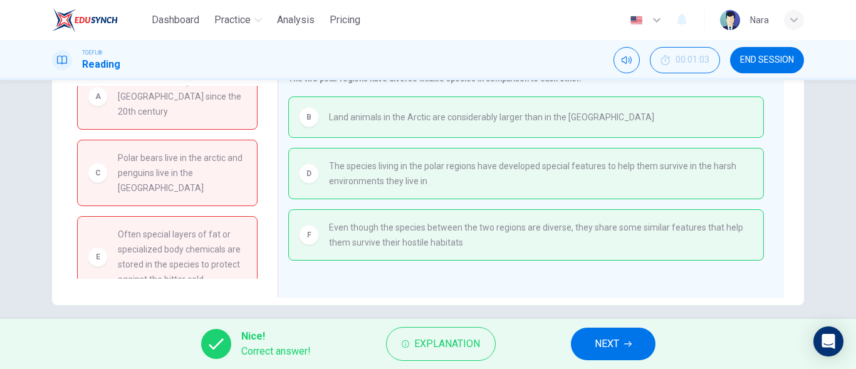
click at [616, 353] on button "NEXT" at bounding box center [613, 344] width 85 height 33
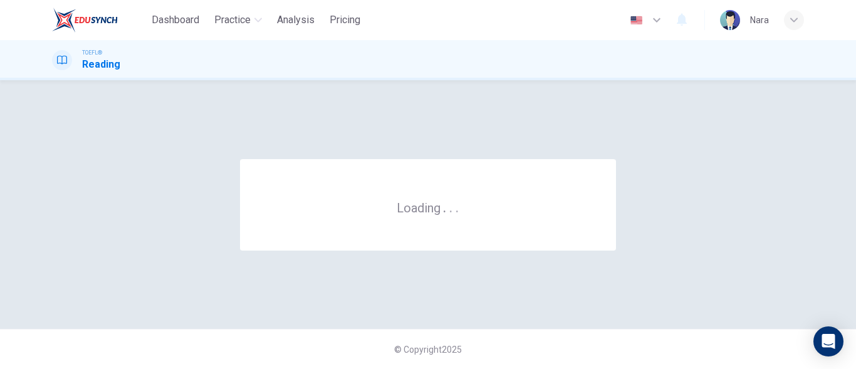
scroll to position [0, 0]
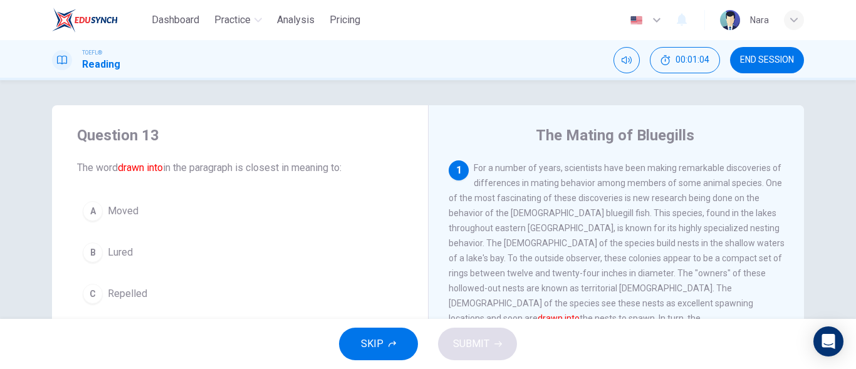
click at [779, 63] on span "END SESSION" at bounding box center [767, 60] width 54 height 10
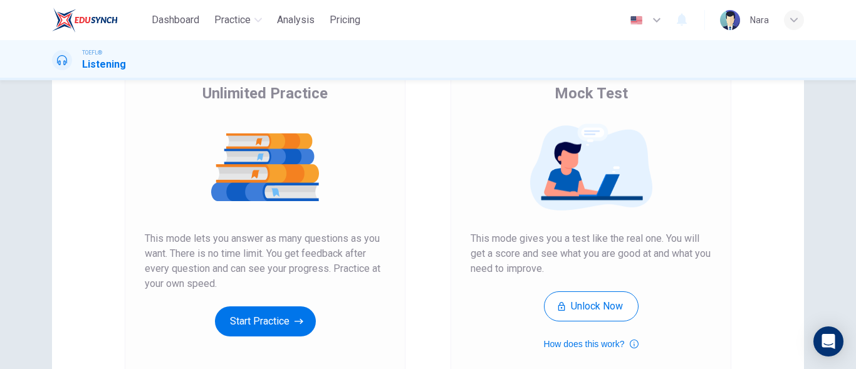
scroll to position [237, 0]
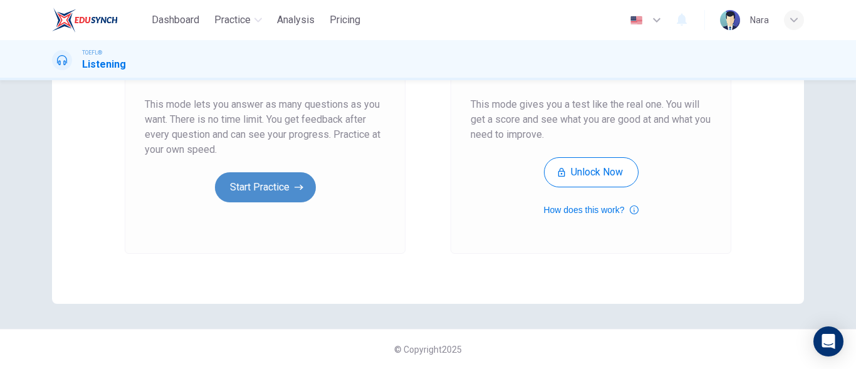
click at [275, 182] on button "Start Practice" at bounding box center [265, 187] width 101 height 30
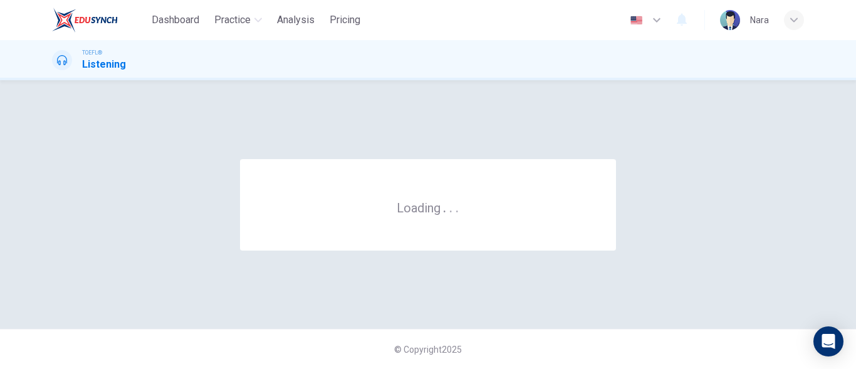
scroll to position [0, 0]
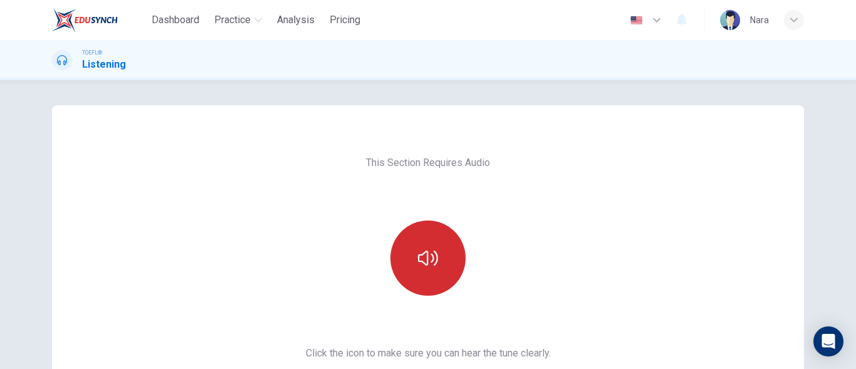
click at [418, 241] on button "button" at bounding box center [427, 257] width 75 height 75
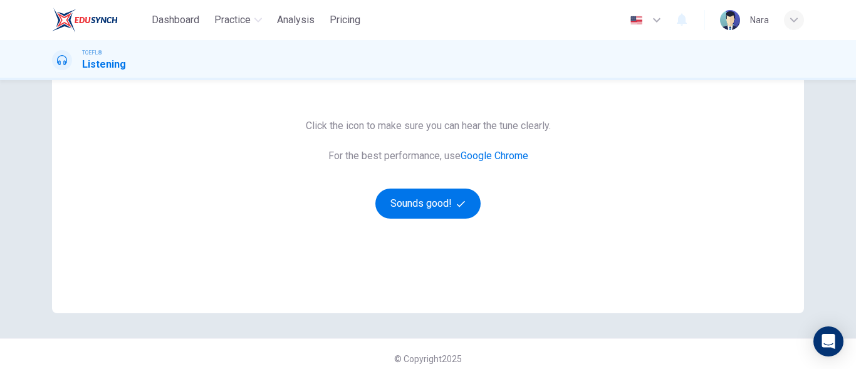
scroll to position [237, 0]
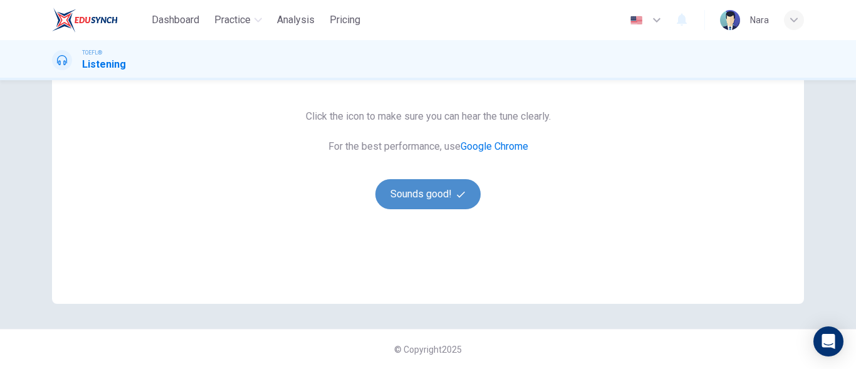
click at [418, 199] on button "Sounds good!" at bounding box center [427, 194] width 105 height 30
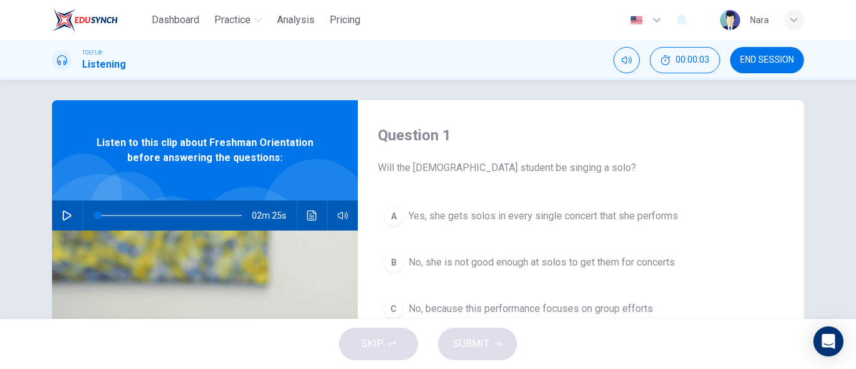
scroll to position [0, 0]
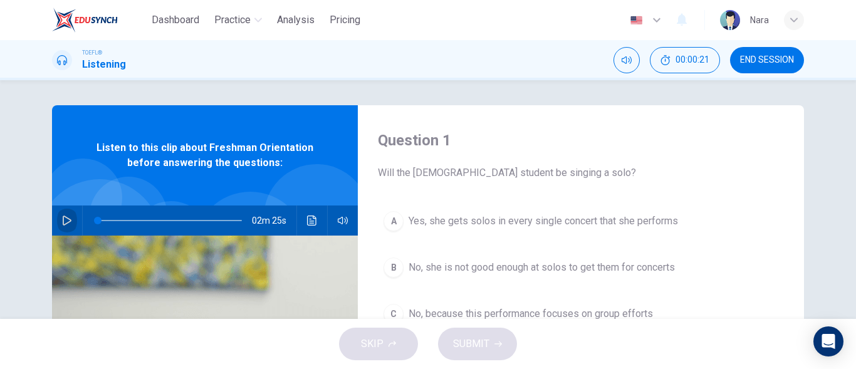
click at [71, 218] on button "button" at bounding box center [67, 220] width 20 height 30
type input "0"
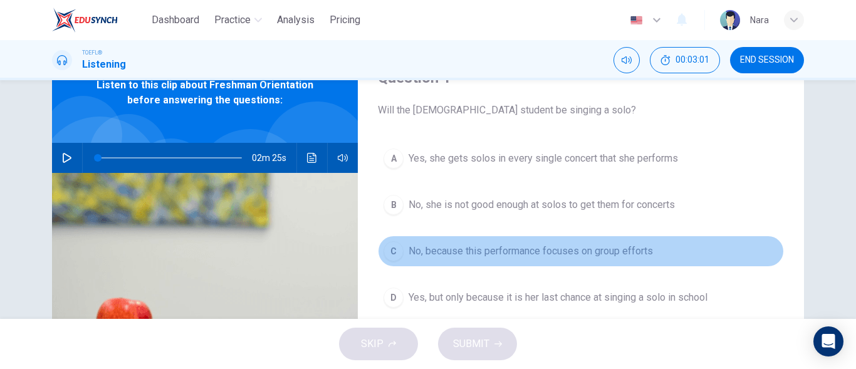
click at [457, 256] on span "No, because this performance focuses on group efforts" at bounding box center [530, 251] width 244 height 15
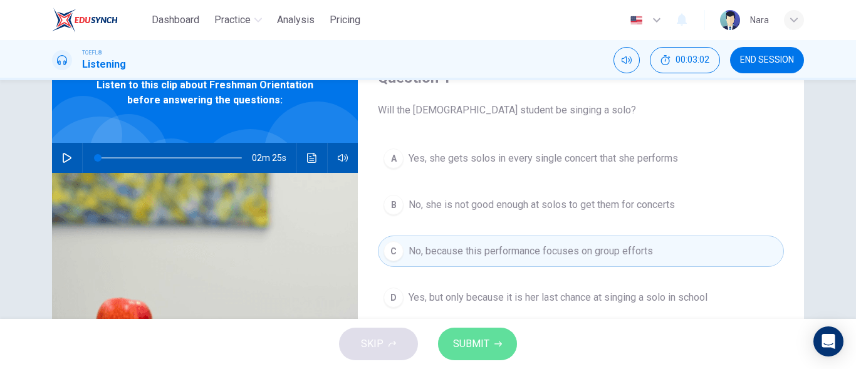
click at [463, 334] on button "SUBMIT" at bounding box center [477, 344] width 79 height 33
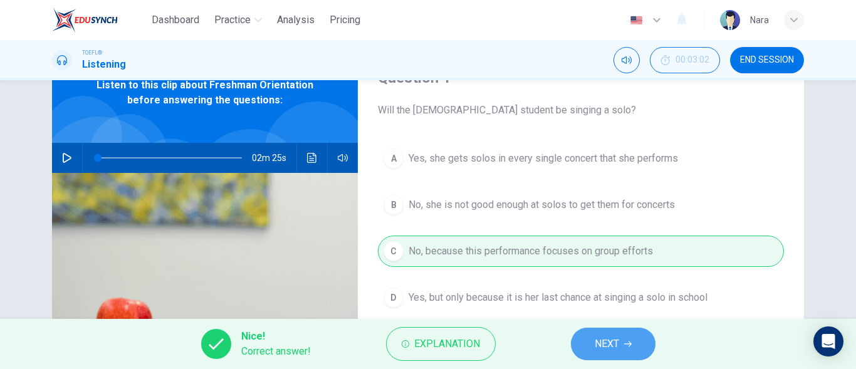
click at [622, 345] on button "NEXT" at bounding box center [613, 344] width 85 height 33
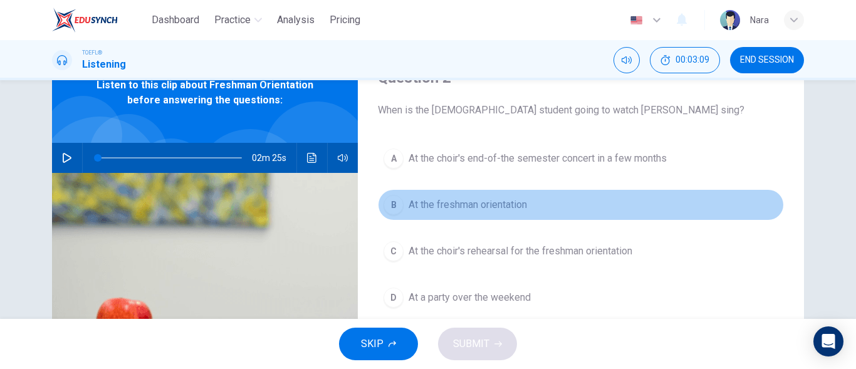
click at [467, 214] on button "B At the freshman orientation" at bounding box center [581, 204] width 406 height 31
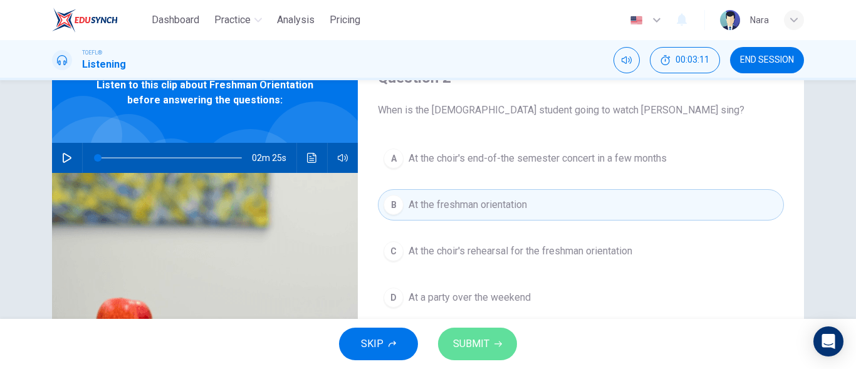
click at [474, 343] on span "SUBMIT" at bounding box center [471, 344] width 36 height 18
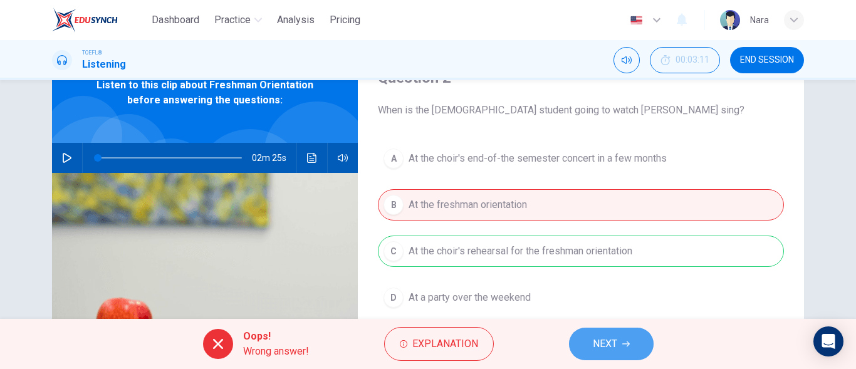
click at [606, 350] on span "NEXT" at bounding box center [605, 344] width 24 height 18
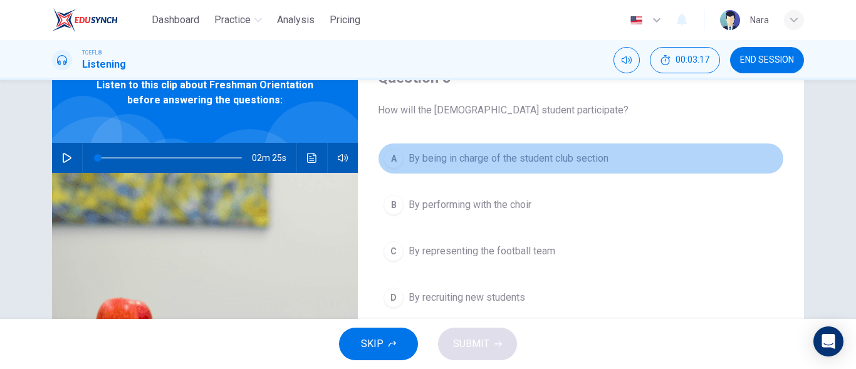
click at [460, 169] on button "A By being in charge of the student club section" at bounding box center [581, 158] width 406 height 31
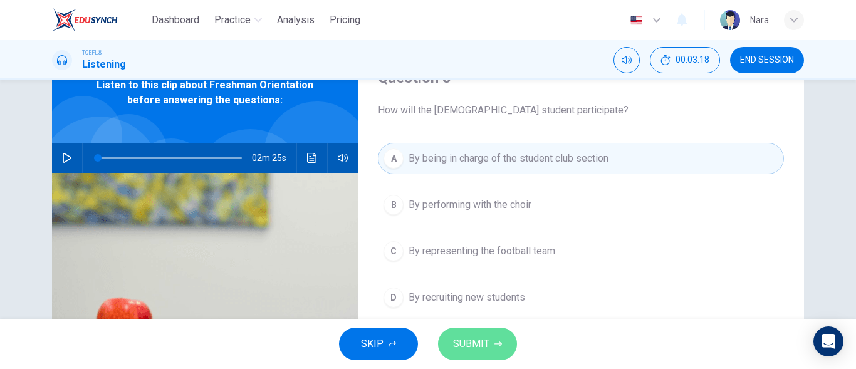
click at [465, 350] on span "SUBMIT" at bounding box center [471, 344] width 36 height 18
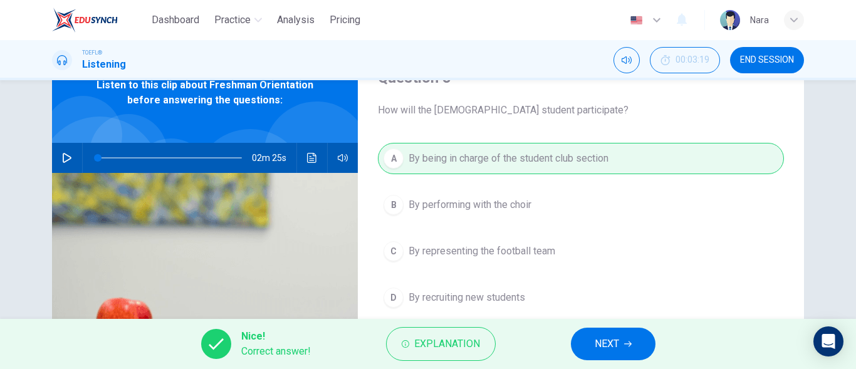
click at [635, 348] on button "NEXT" at bounding box center [613, 344] width 85 height 33
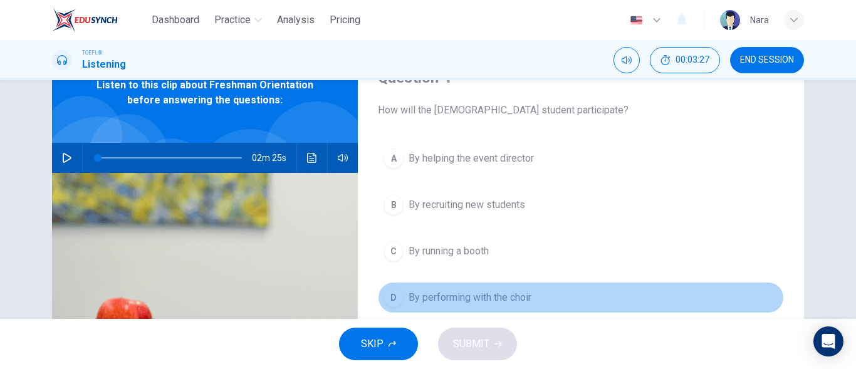
click at [459, 297] on span "By performing with the choir" at bounding box center [469, 297] width 123 height 15
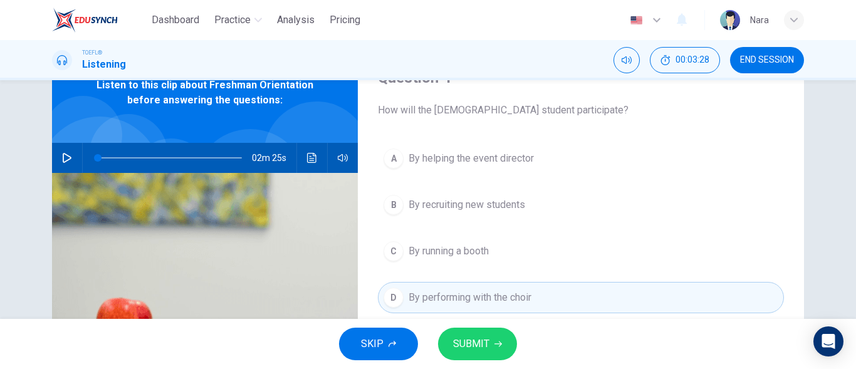
click at [464, 347] on span "SUBMIT" at bounding box center [471, 344] width 36 height 18
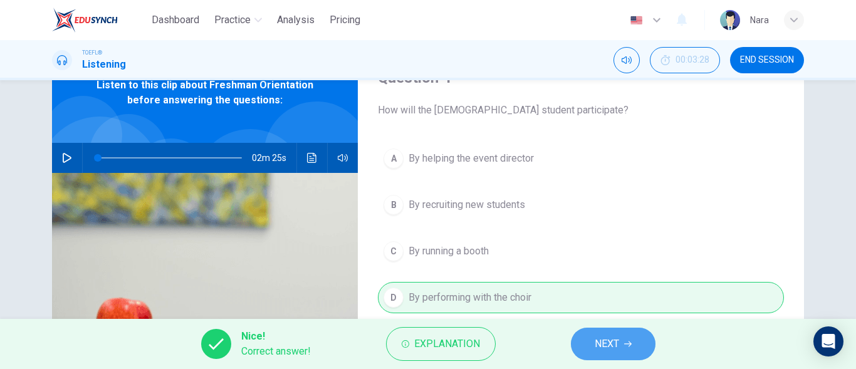
click at [584, 343] on button "NEXT" at bounding box center [613, 344] width 85 height 33
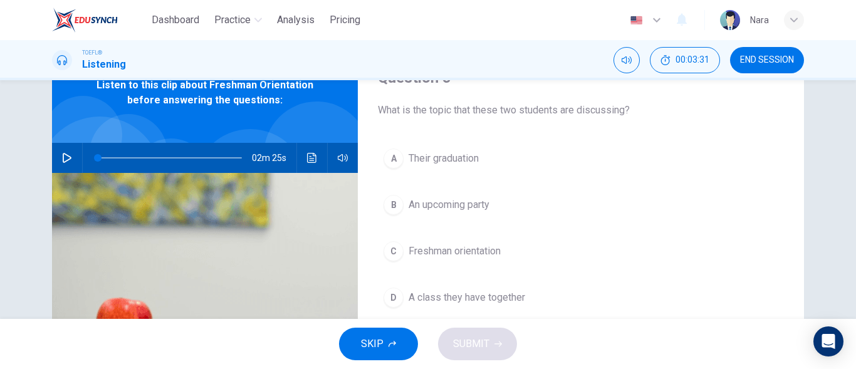
click at [451, 254] on span "Freshman orientation" at bounding box center [454, 251] width 92 height 15
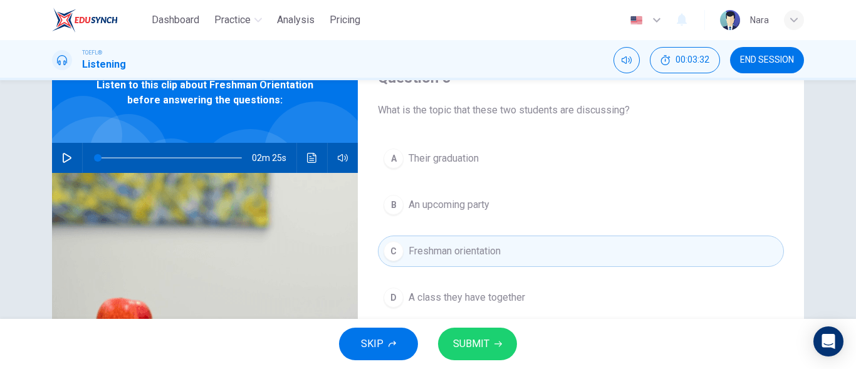
click at [487, 341] on span "SUBMIT" at bounding box center [471, 344] width 36 height 18
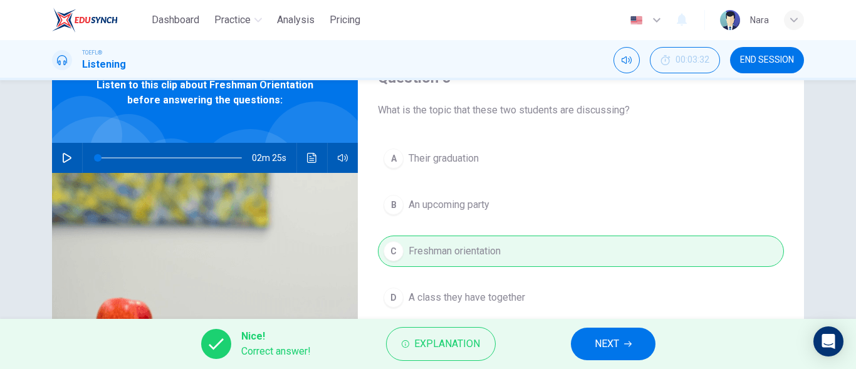
click at [605, 345] on span "NEXT" at bounding box center [606, 344] width 24 height 18
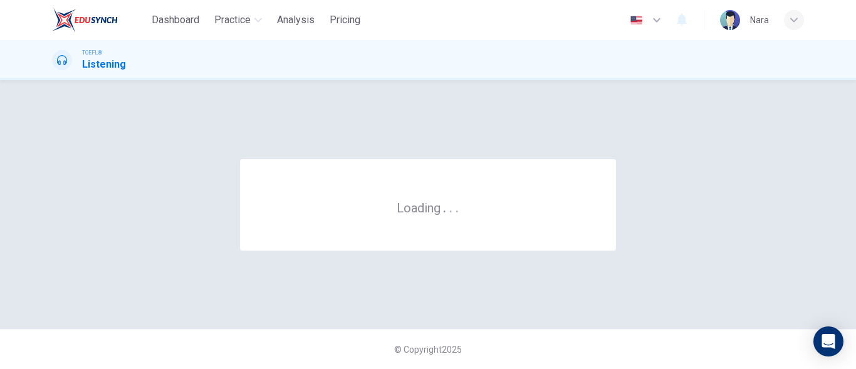
scroll to position [0, 0]
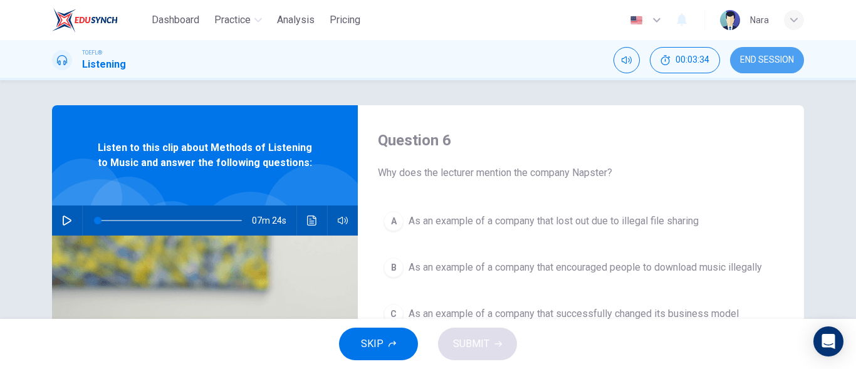
drag, startPoint x: 744, startPoint y: 60, endPoint x: 485, endPoint y: 44, distance: 259.1
click at [745, 60] on span "END SESSION" at bounding box center [767, 60] width 54 height 10
